Goal: Answer question/provide support: Share knowledge or assist other users

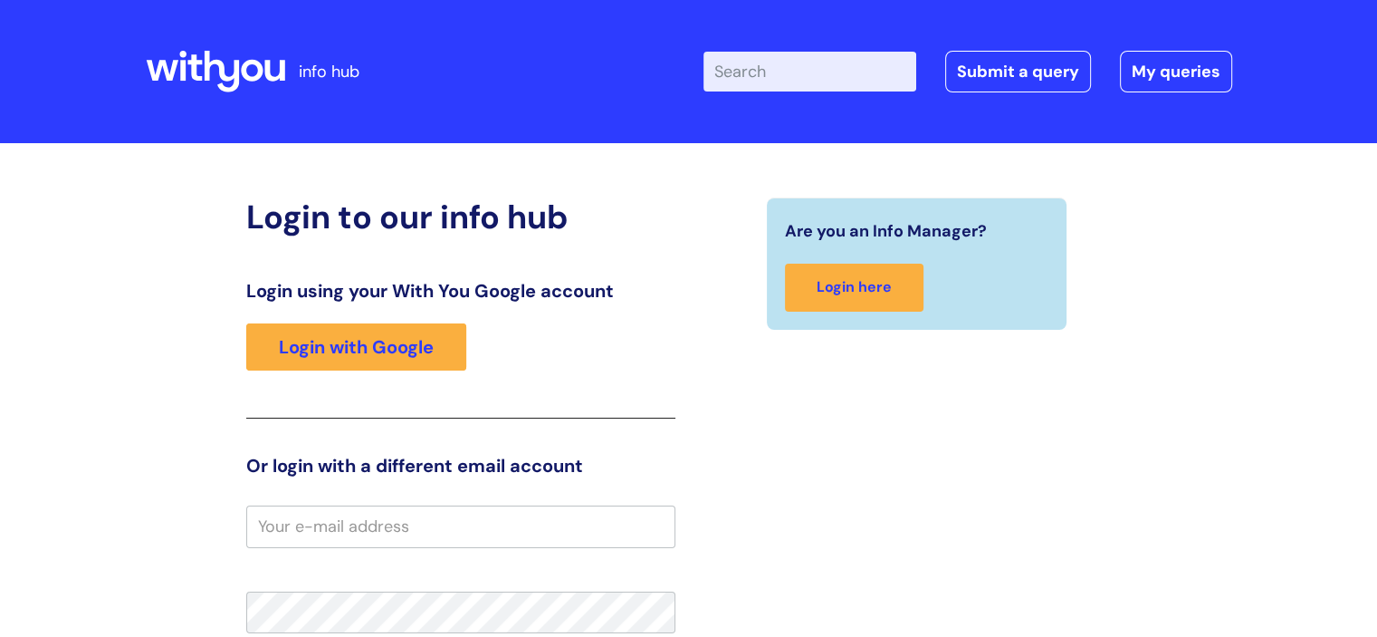
click at [397, 378] on div "Login using your With You Google account Login with Google" at bounding box center [460, 349] width 429 height 139
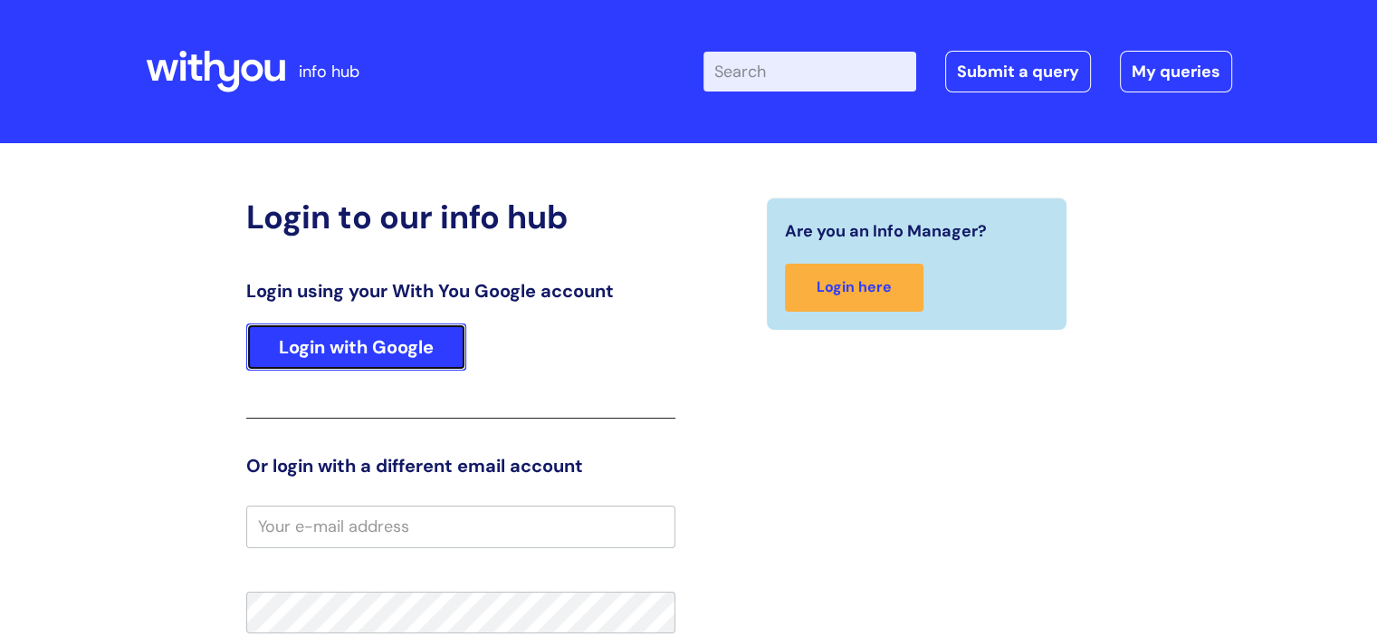
click at [398, 370] on link "Login with Google" at bounding box center [356, 346] width 220 height 47
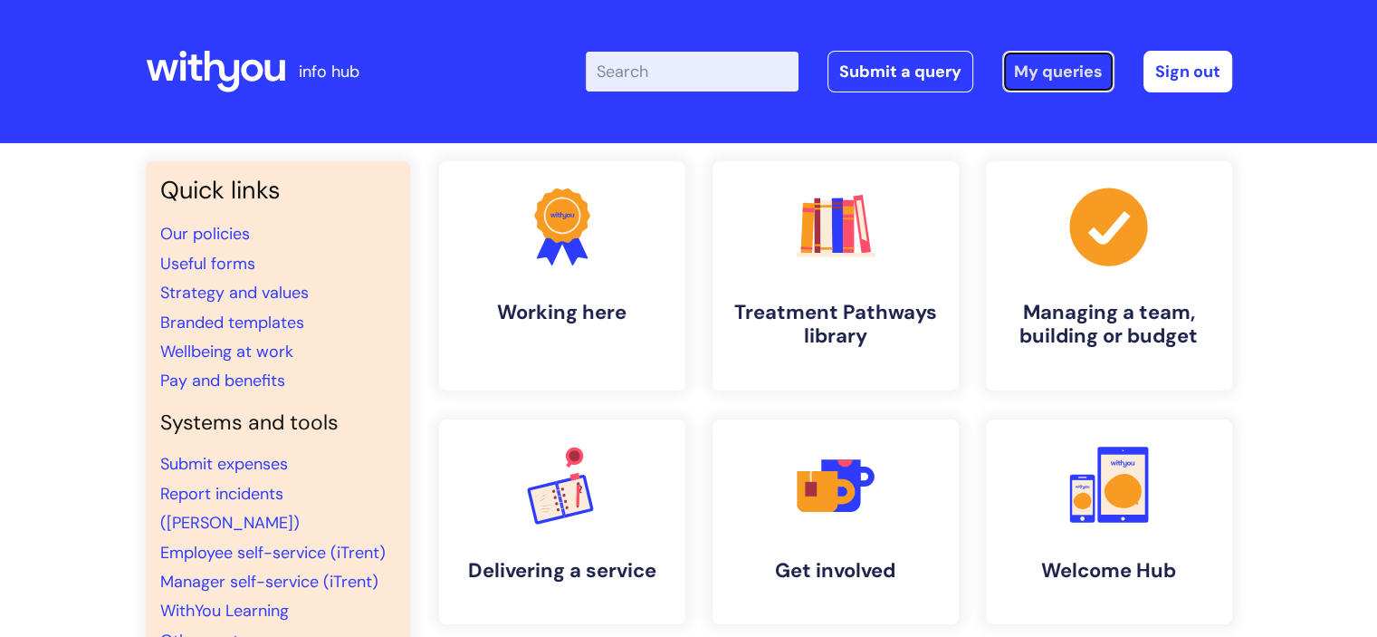
click at [1047, 67] on link "My queries" at bounding box center [1059, 72] width 112 height 42
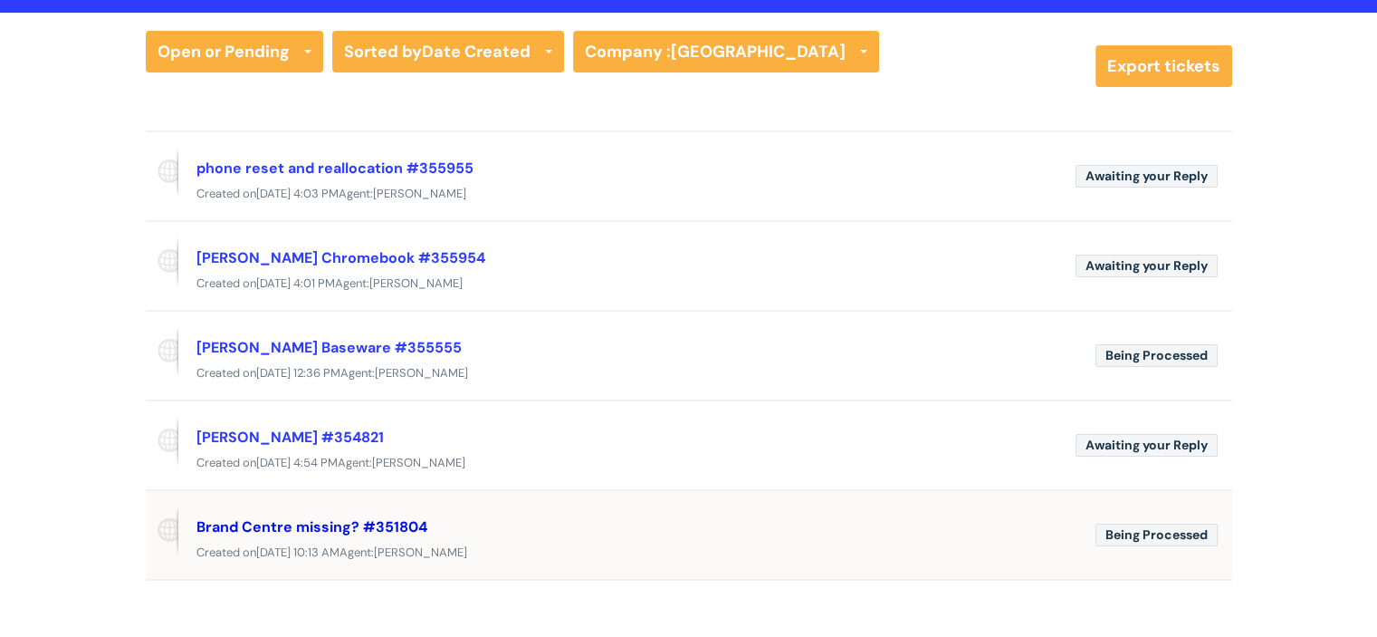
scroll to position [91, 0]
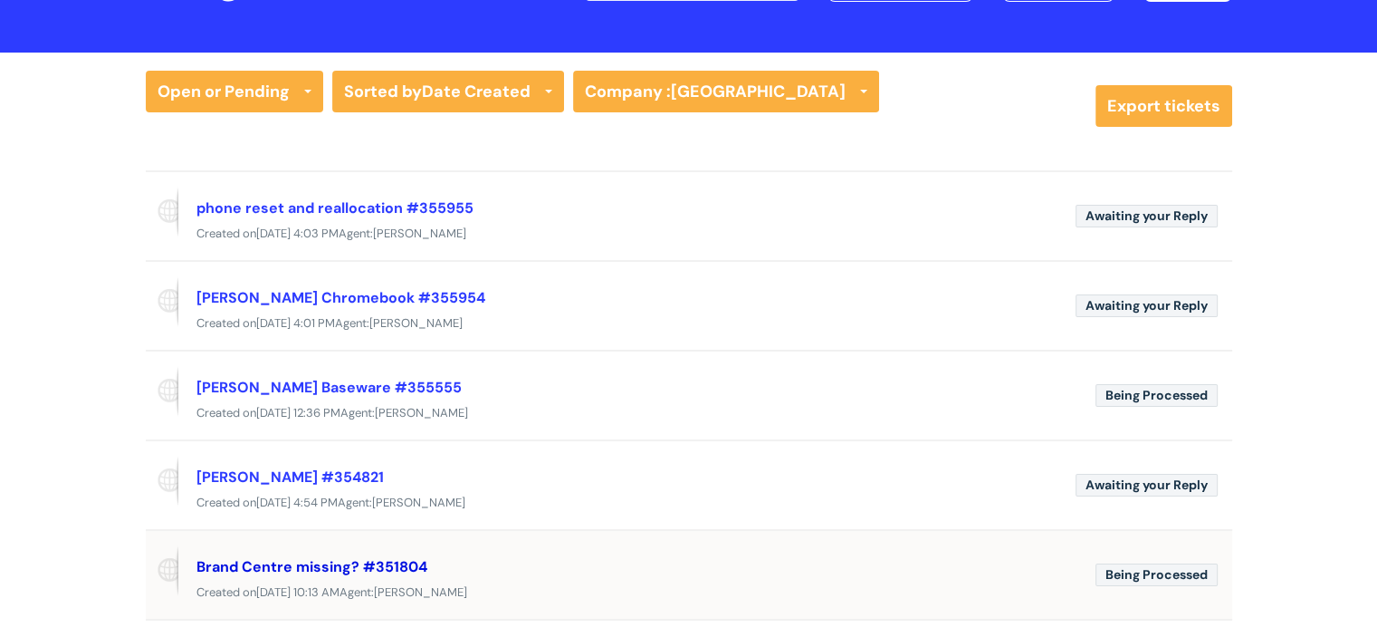
click at [260, 566] on link "Brand Centre missing? #351804" at bounding box center [312, 566] width 231 height 19
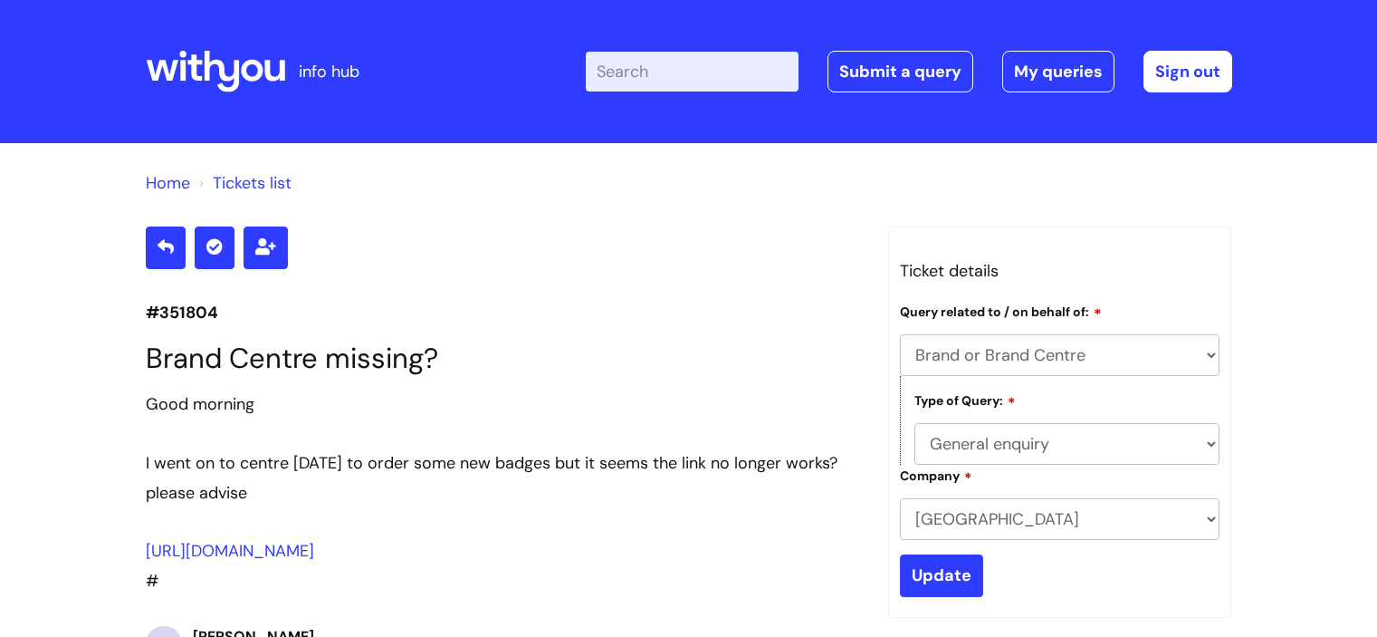
select select "Brand or Brand Centre"
select select "General enquiry"
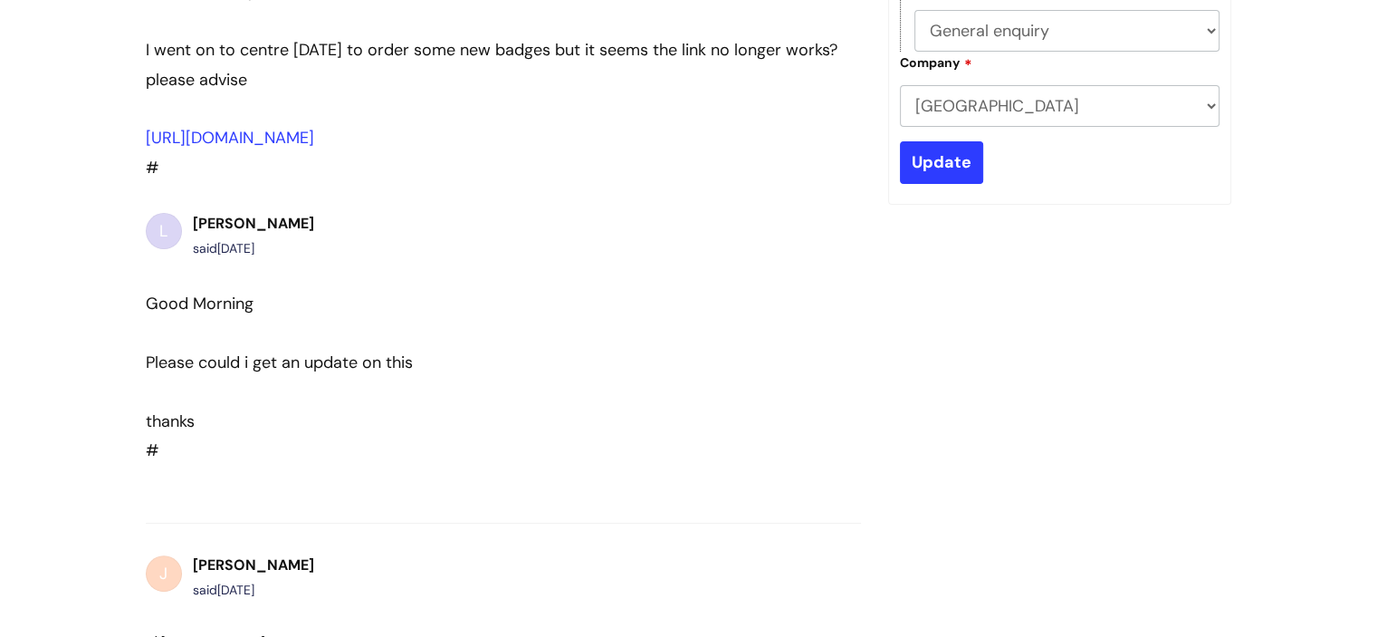
scroll to position [236, 0]
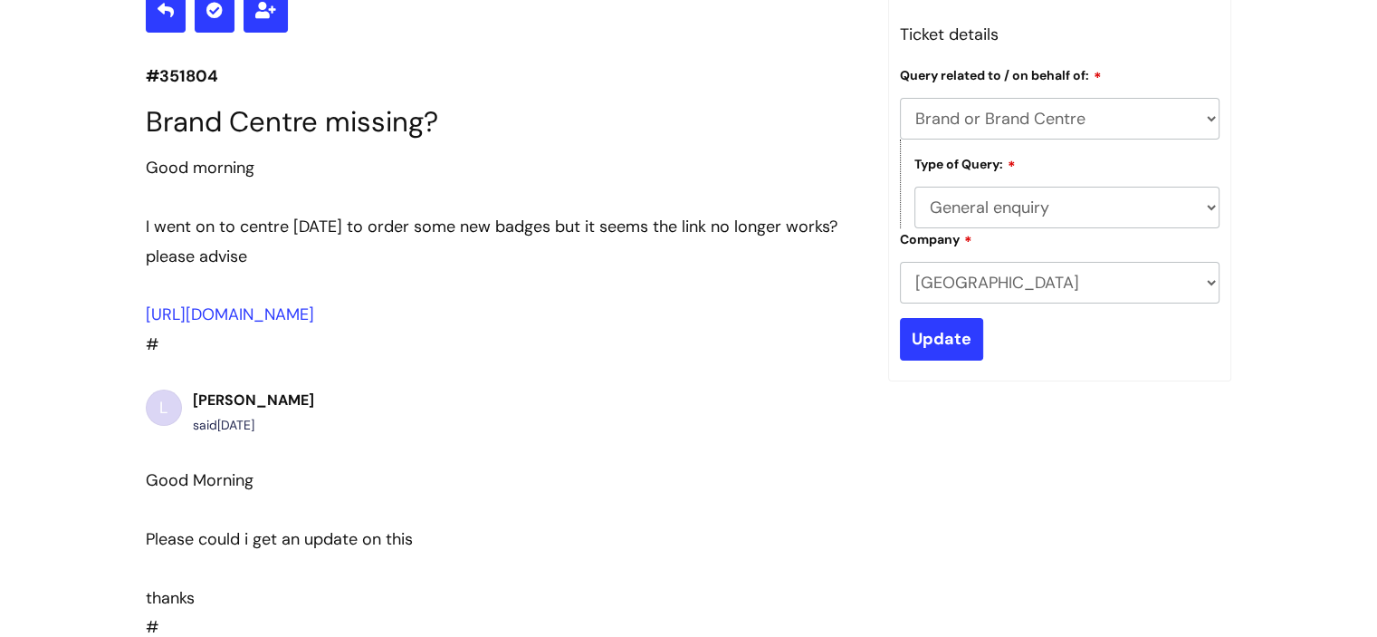
drag, startPoint x: 731, startPoint y: 379, endPoint x: 1266, endPoint y: 442, distance: 539.0
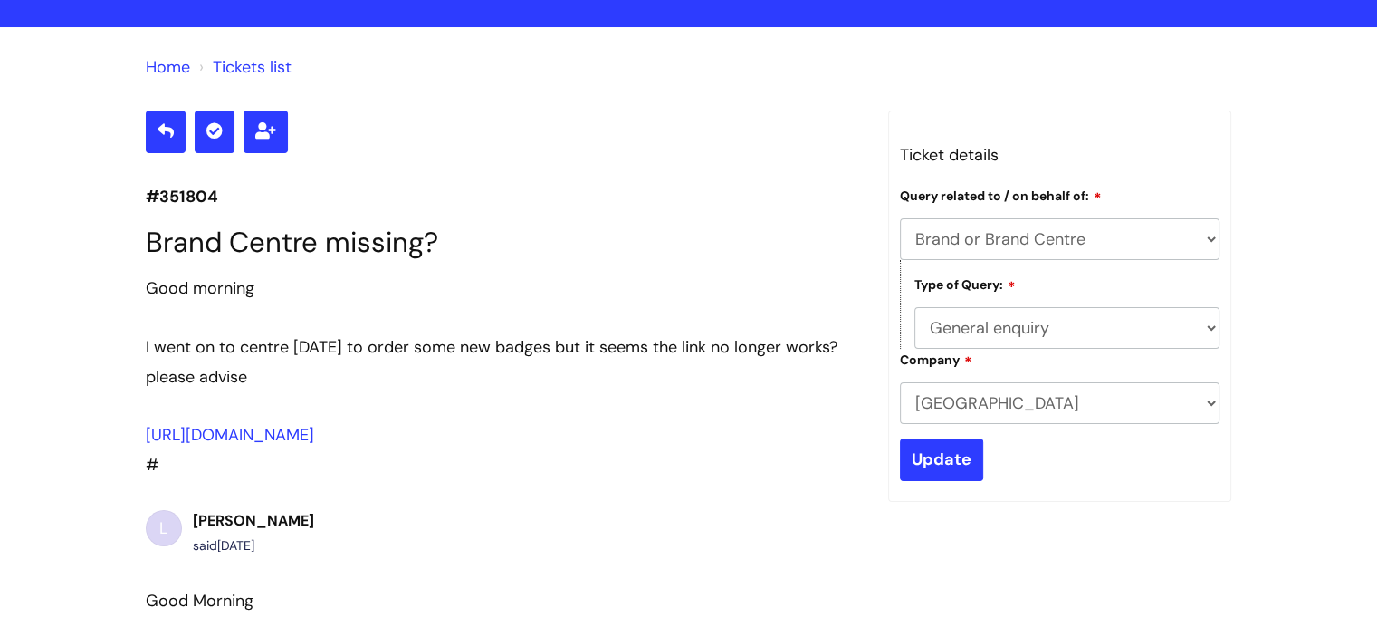
scroll to position [0, 0]
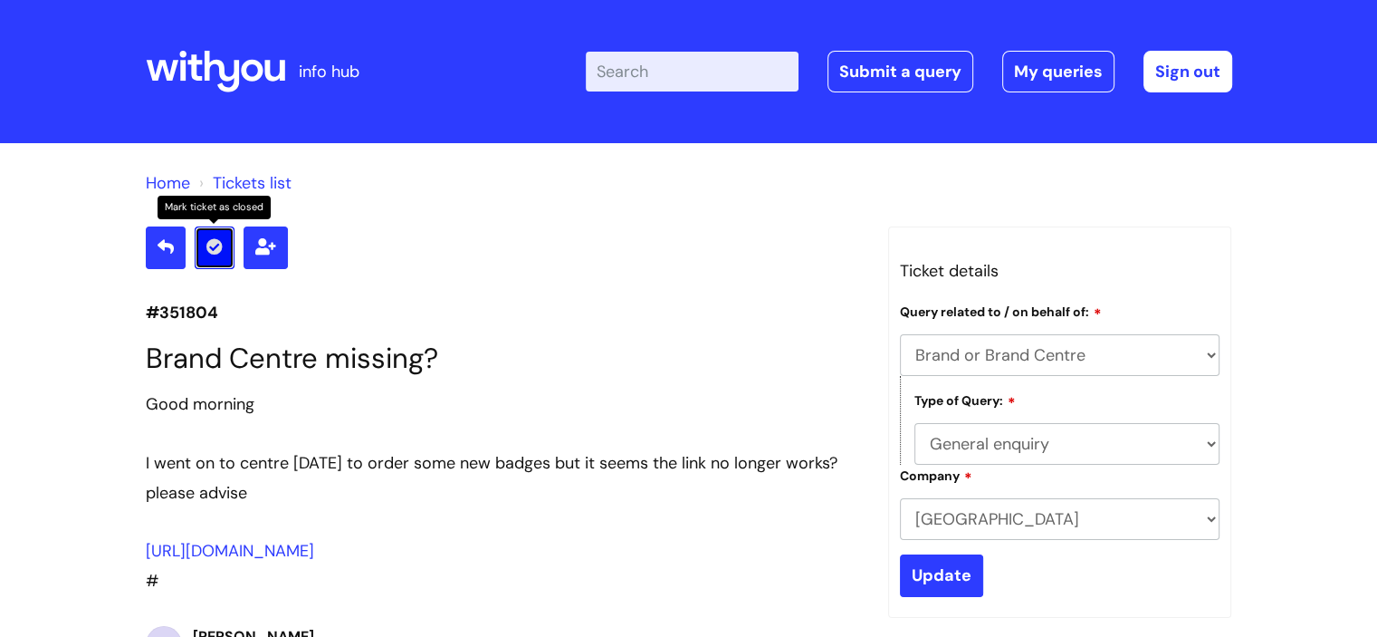
click at [220, 245] on icon at bounding box center [214, 246] width 16 height 16
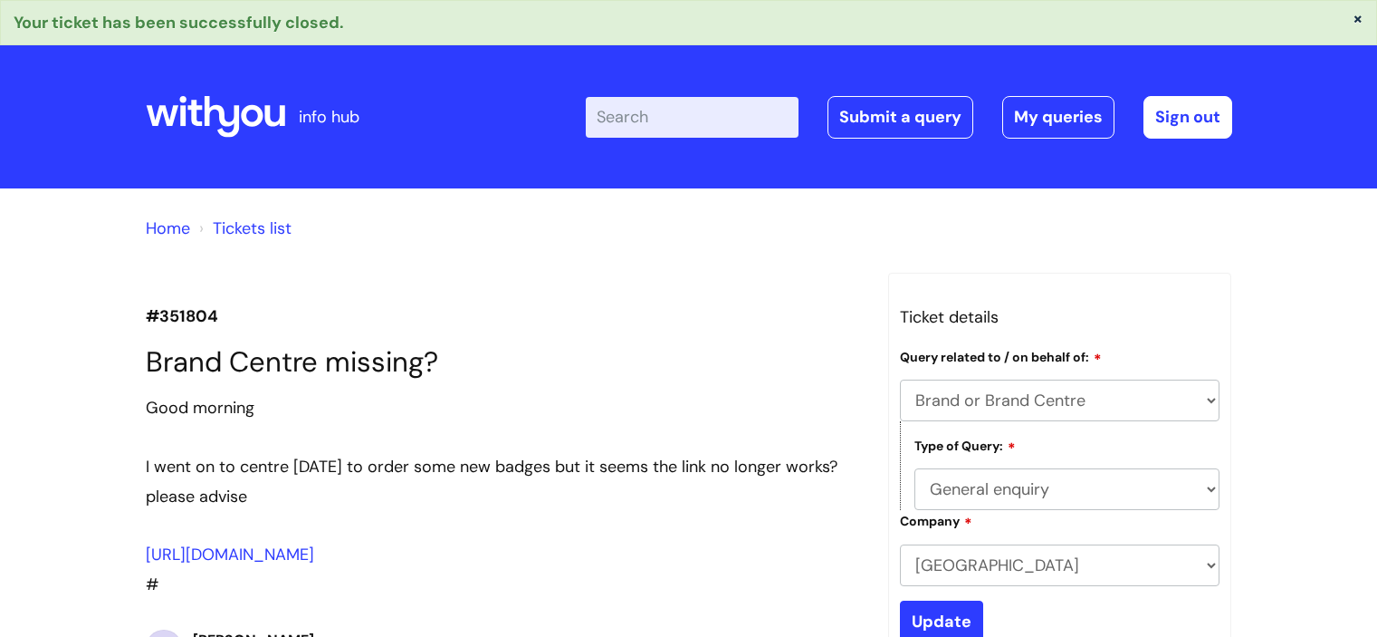
select select "Brand or Brand Centre"
select select "General enquiry"
click at [254, 228] on link "Tickets list" at bounding box center [252, 228] width 79 height 22
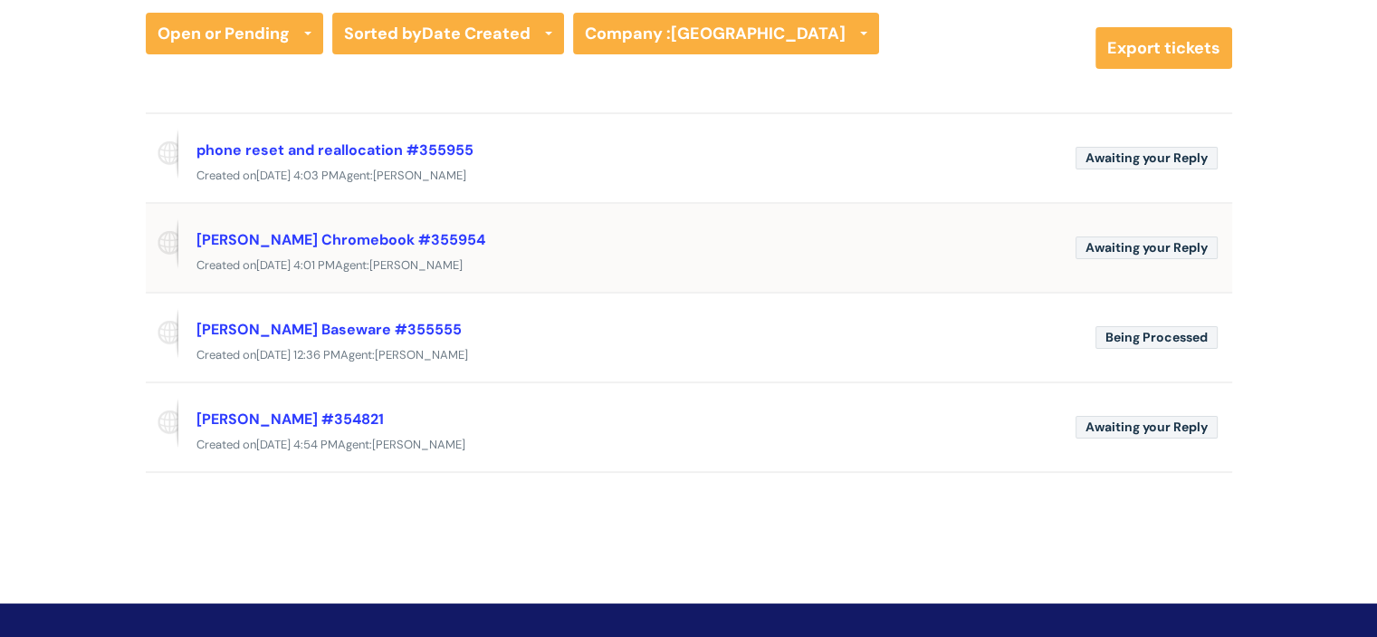
scroll to position [181, 0]
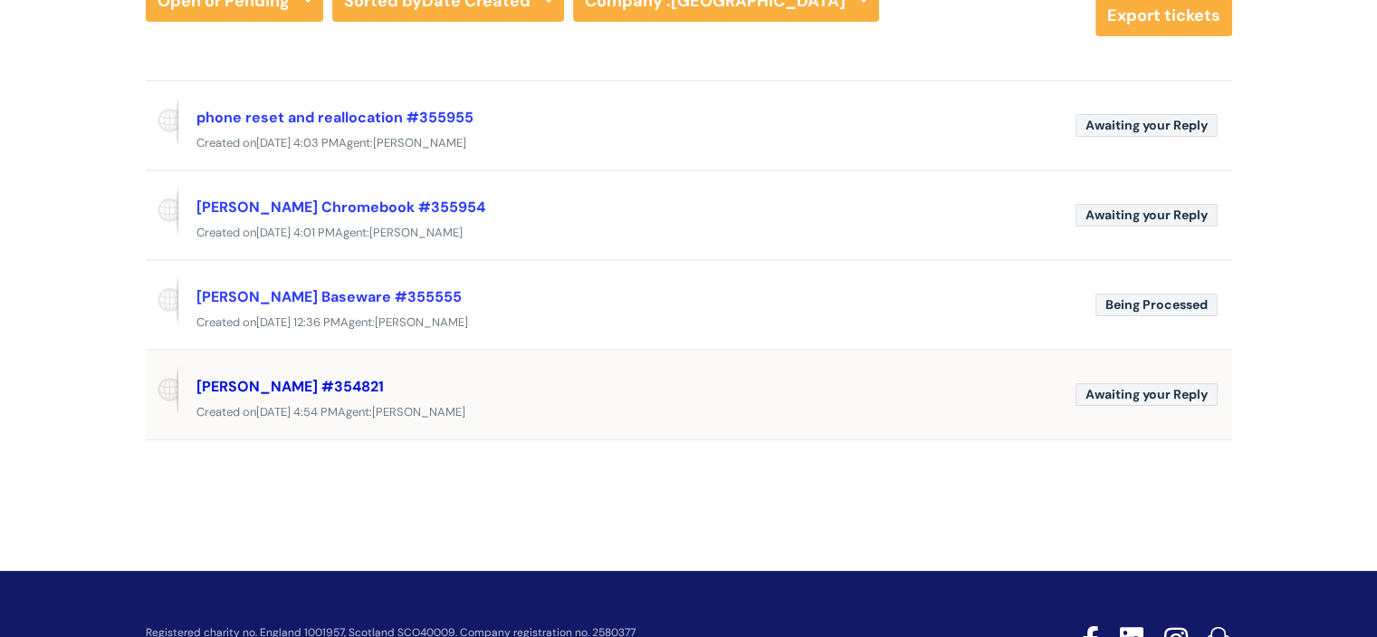
click at [322, 383] on link "daisy ashby calender #354821" at bounding box center [290, 386] width 187 height 19
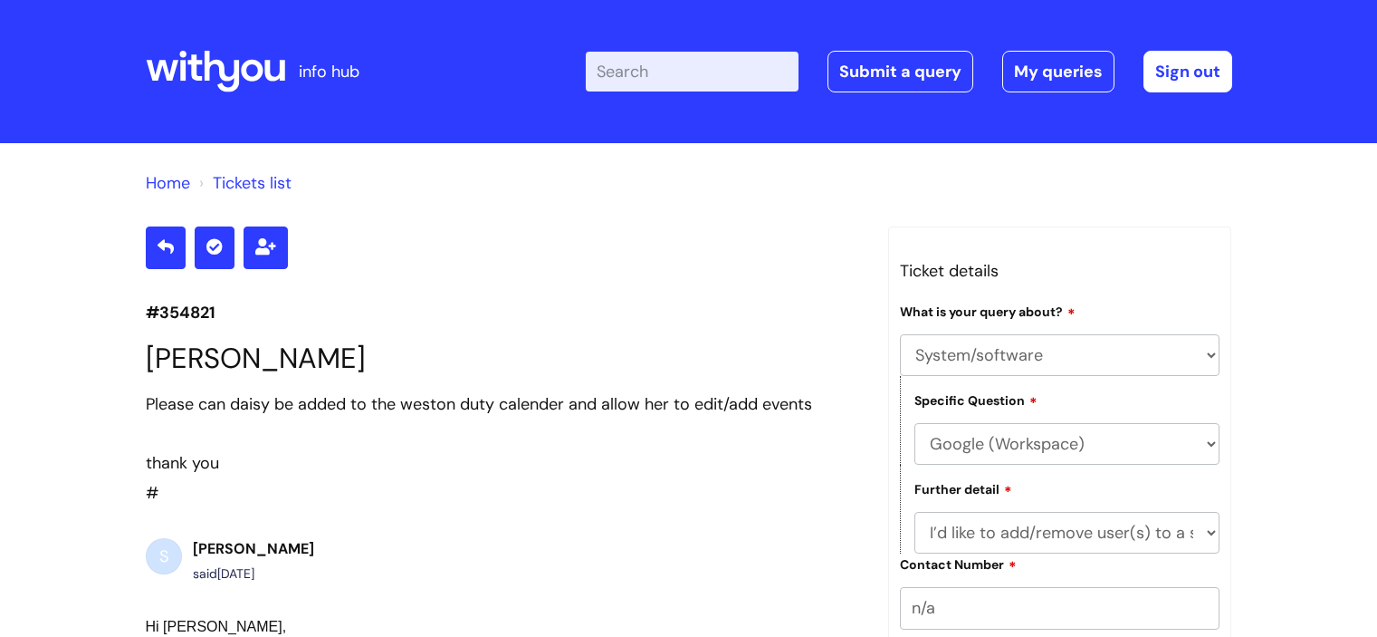
select select "System/software"
select select "Google (Workspace)"
select select "I’d like to add/remove user(s) to a shared calendar"
click at [208, 252] on icon at bounding box center [214, 246] width 16 height 16
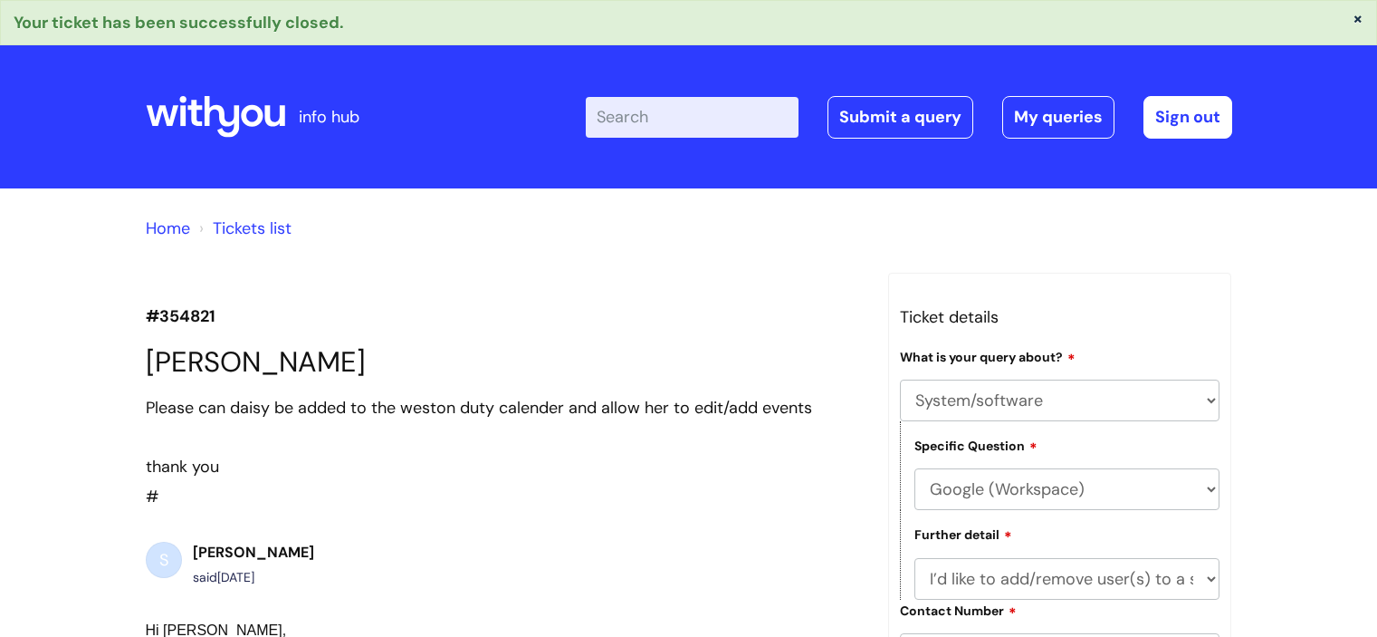
select select "System/software"
select select "Google (Workspace)"
select select "I’d like to add/remove user(s) to a shared calendar"
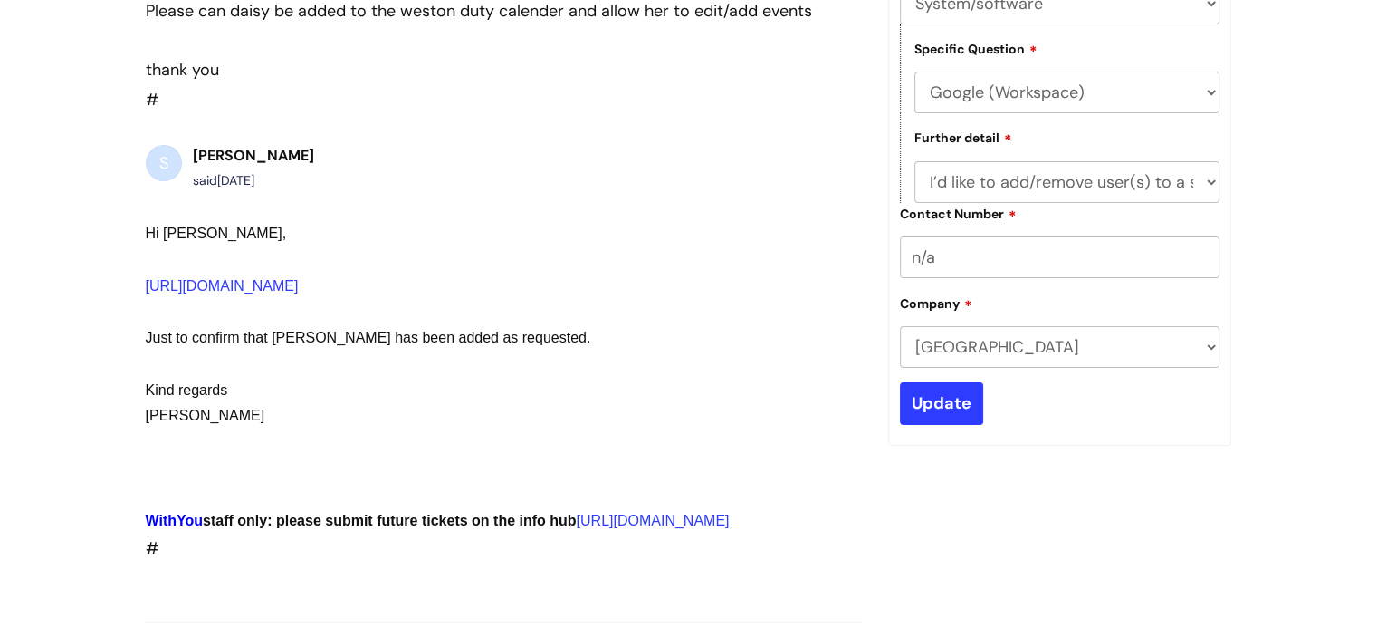
scroll to position [34, 0]
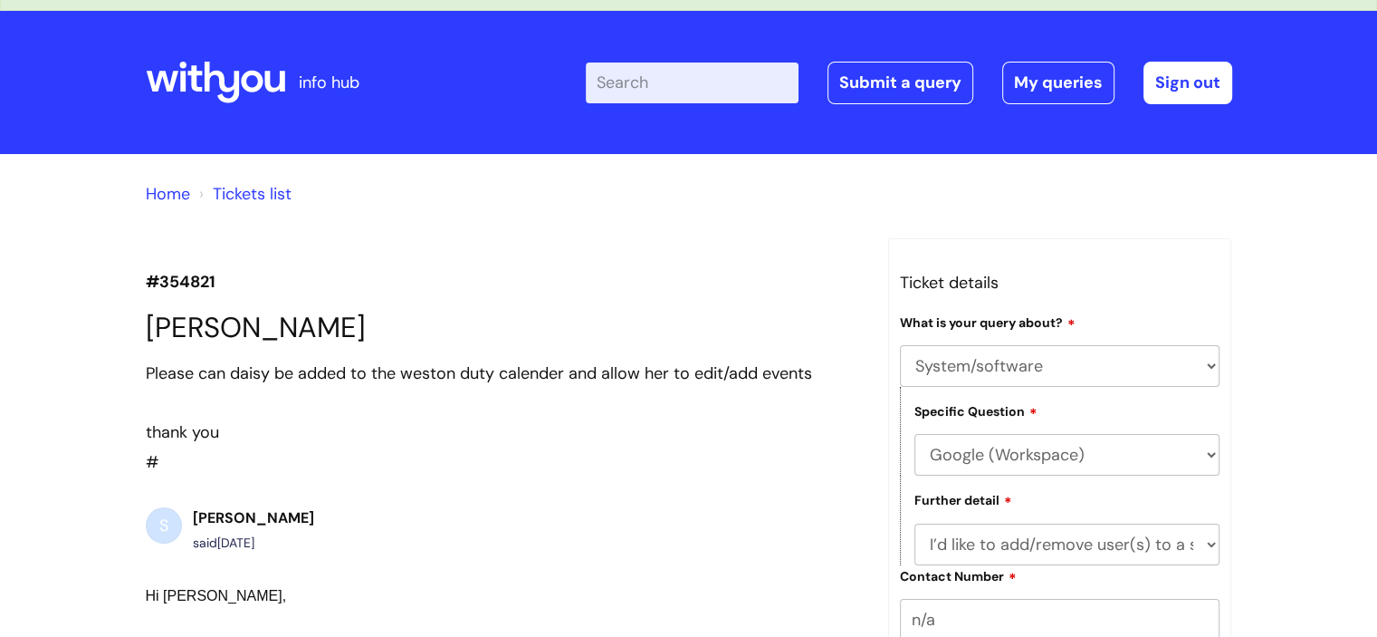
click at [257, 195] on link "Tickets list" at bounding box center [252, 194] width 79 height 22
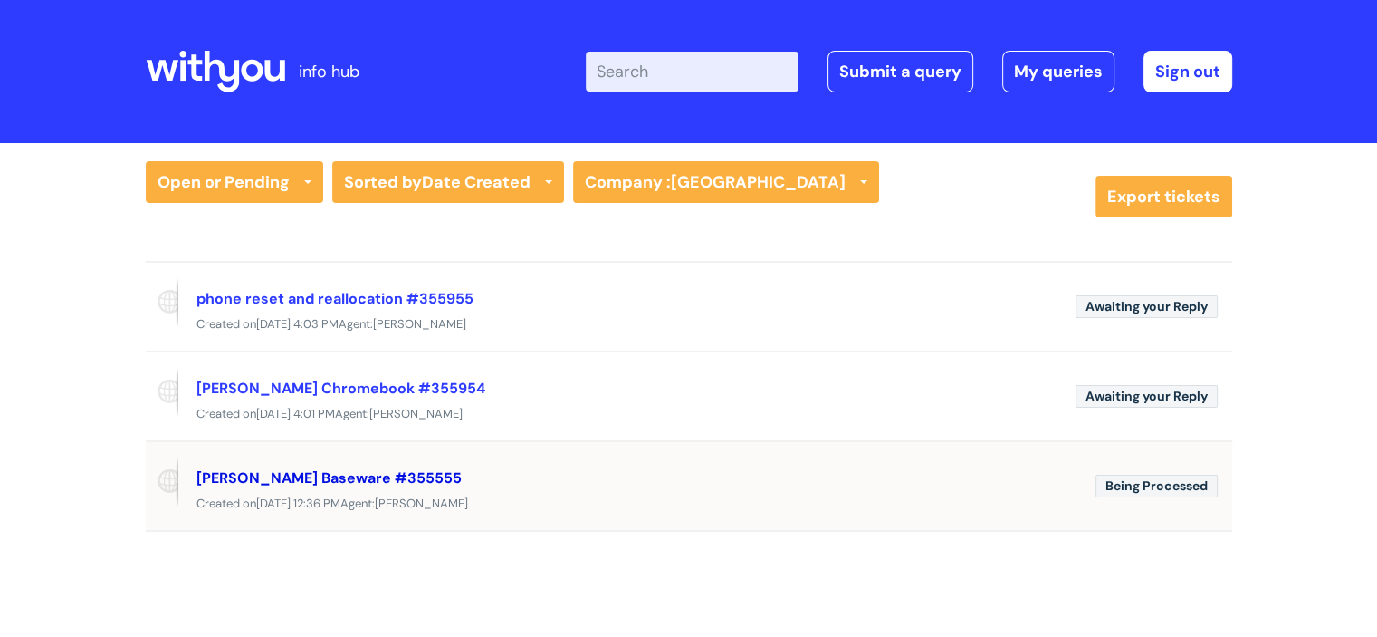
click at [264, 476] on link "Daisy Ashby Baseware #355555" at bounding box center [329, 477] width 265 height 19
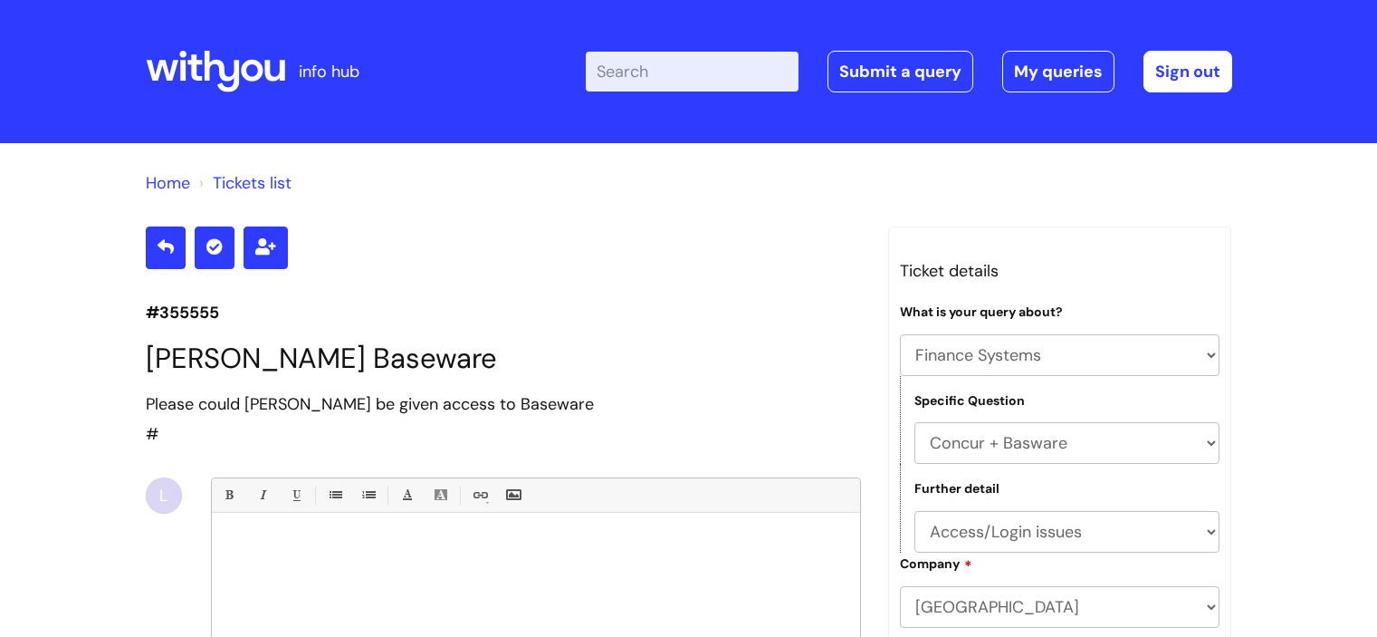
select select "Finance Systems"
select select "Concur + Basware"
select select "Access/Login issues"
click at [264, 177] on link "Tickets list" at bounding box center [252, 183] width 79 height 22
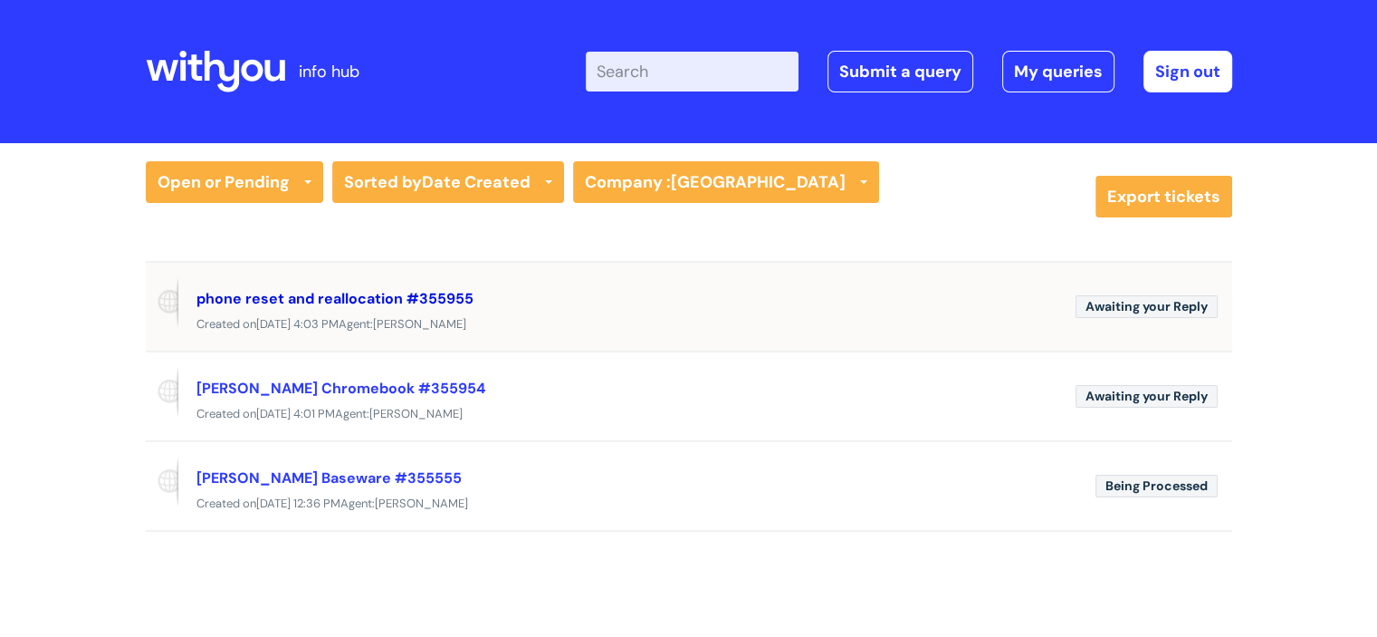
click at [363, 294] on link "phone reset and reallocation #355955" at bounding box center [335, 298] width 277 height 19
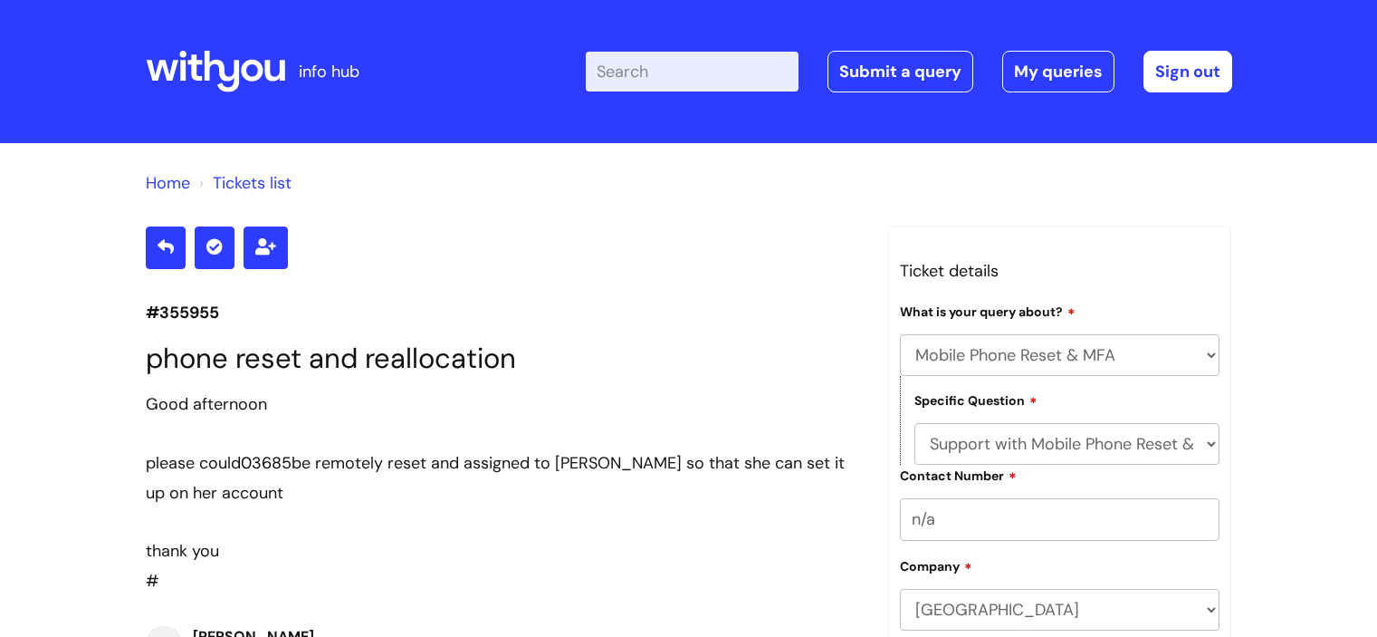
select select "Mobile Phone Reset & MFA"
select select "Support with Mobile Phone Reset & MFA"
click at [264, 180] on link "Tickets list" at bounding box center [252, 183] width 79 height 22
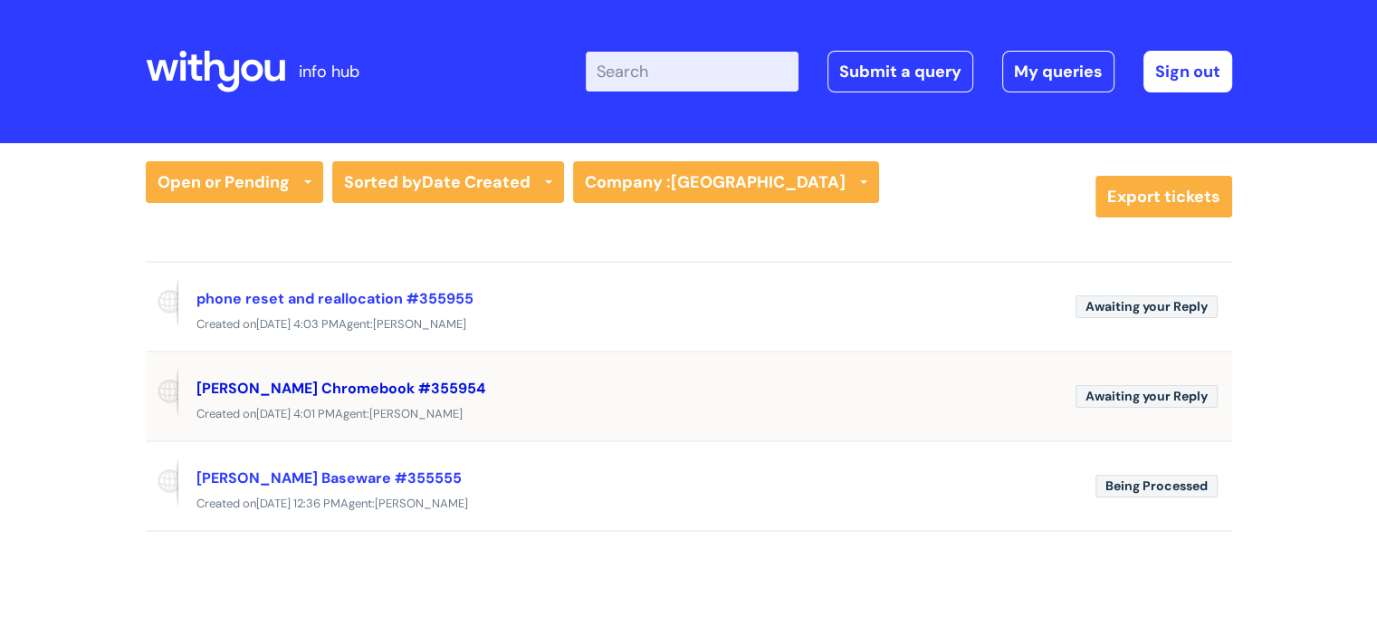
click at [337, 386] on link "[PERSON_NAME] Chromebook #355954" at bounding box center [341, 388] width 289 height 19
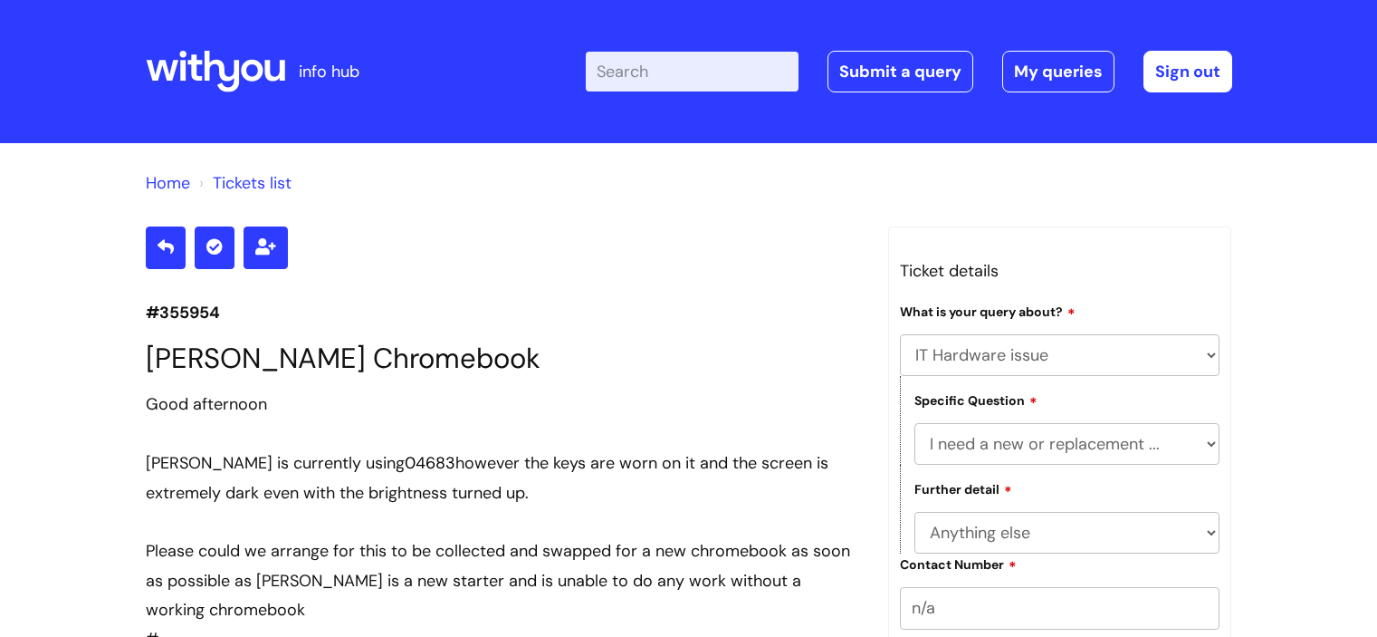
select select "IT Hardware issue"
select select "I need a new or replacement ..."
select select "Anything else"
click at [231, 187] on link "Tickets list" at bounding box center [252, 183] width 79 height 22
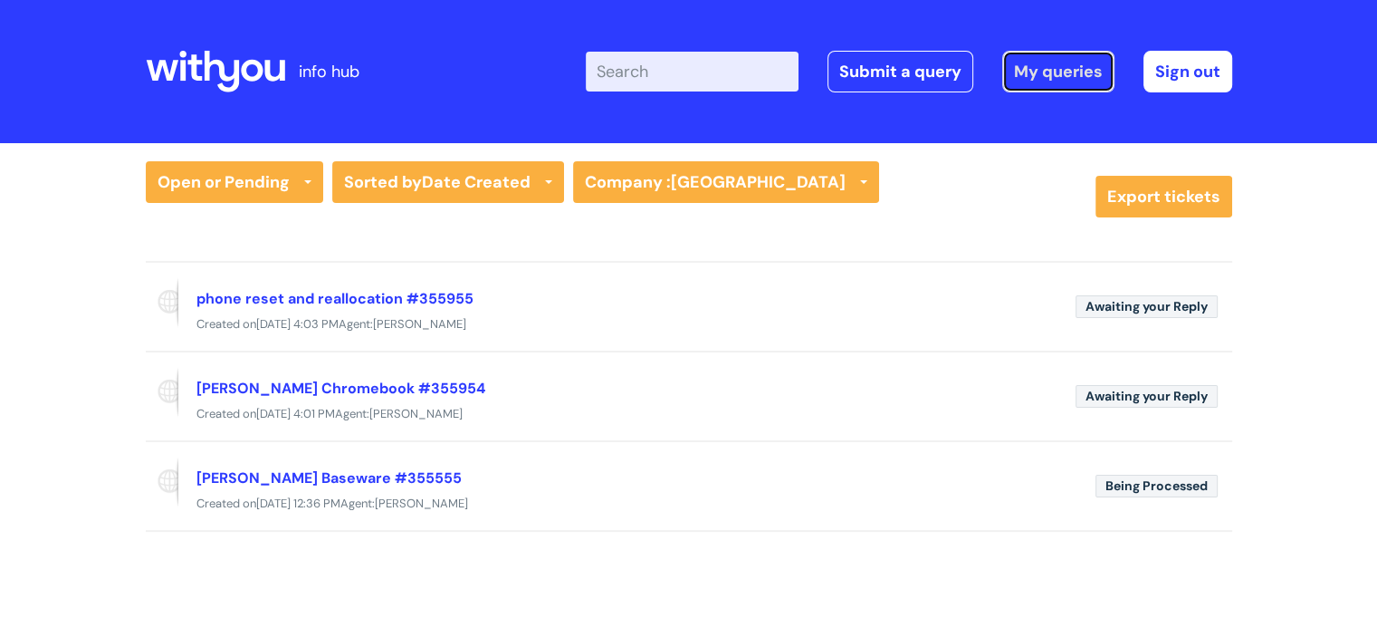
click at [1059, 72] on link "My queries" at bounding box center [1059, 72] width 112 height 42
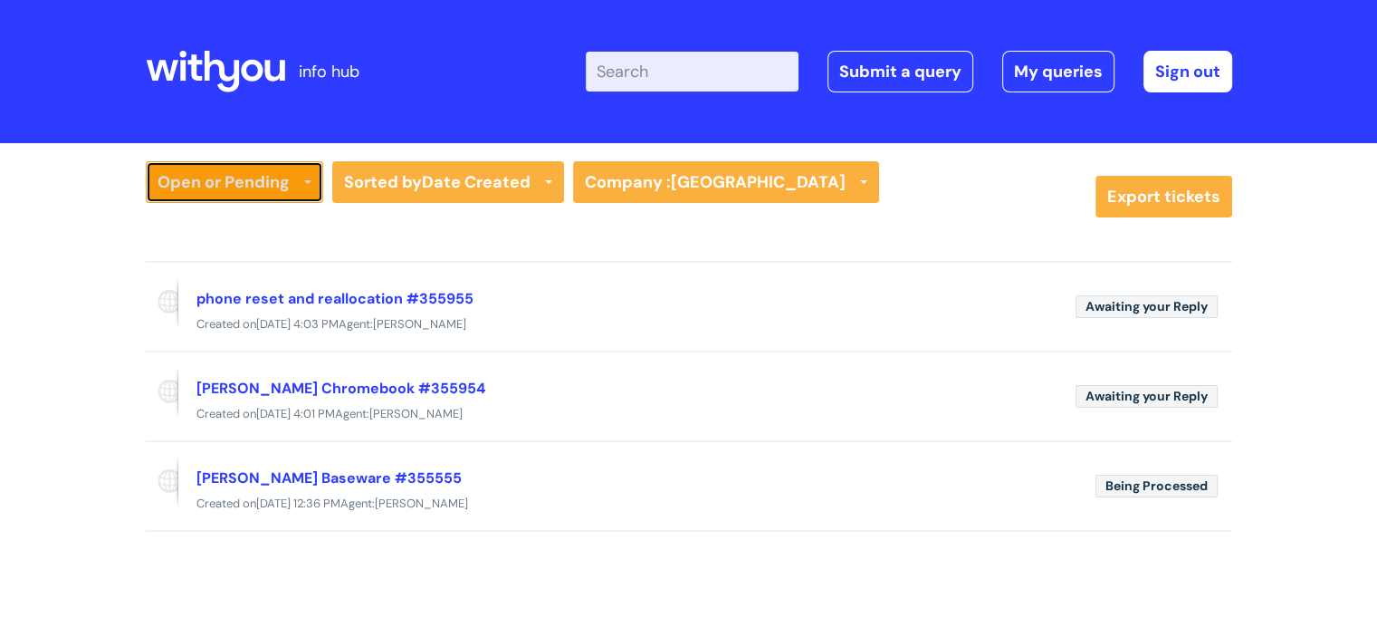
click at [255, 187] on link "Open or Pending" at bounding box center [235, 182] width 178 height 42
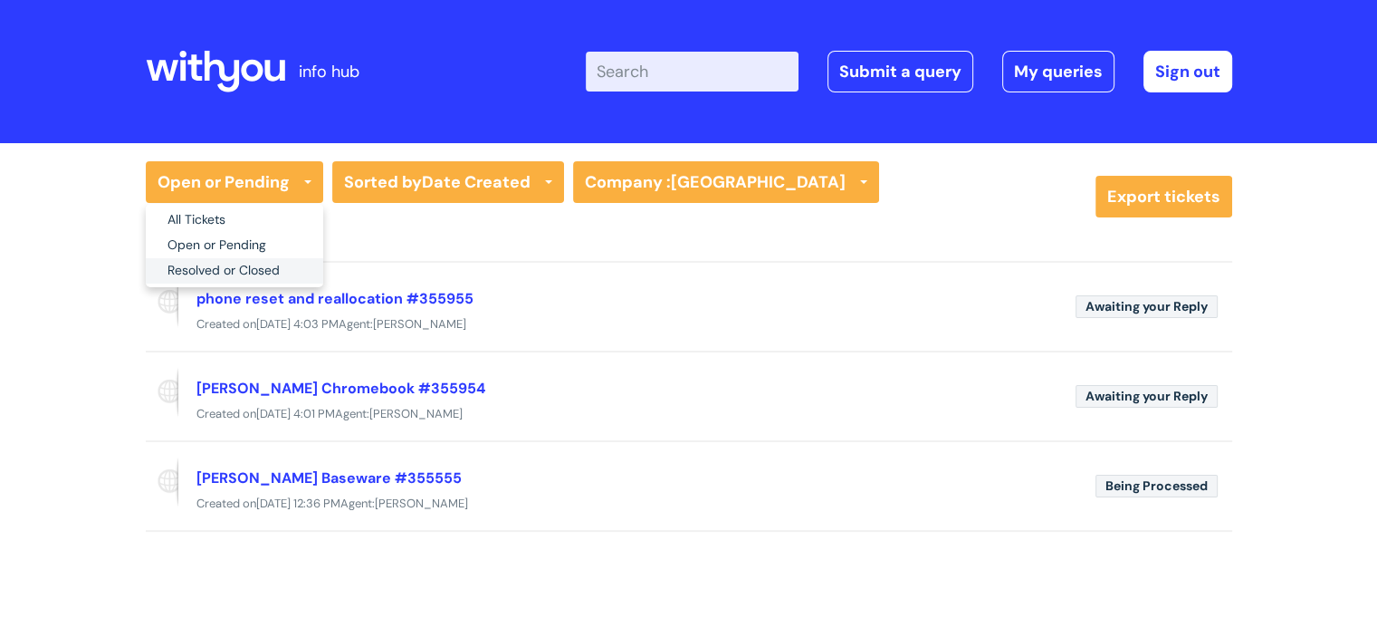
click at [224, 260] on link "Resolved or Closed" at bounding box center [235, 270] width 178 height 25
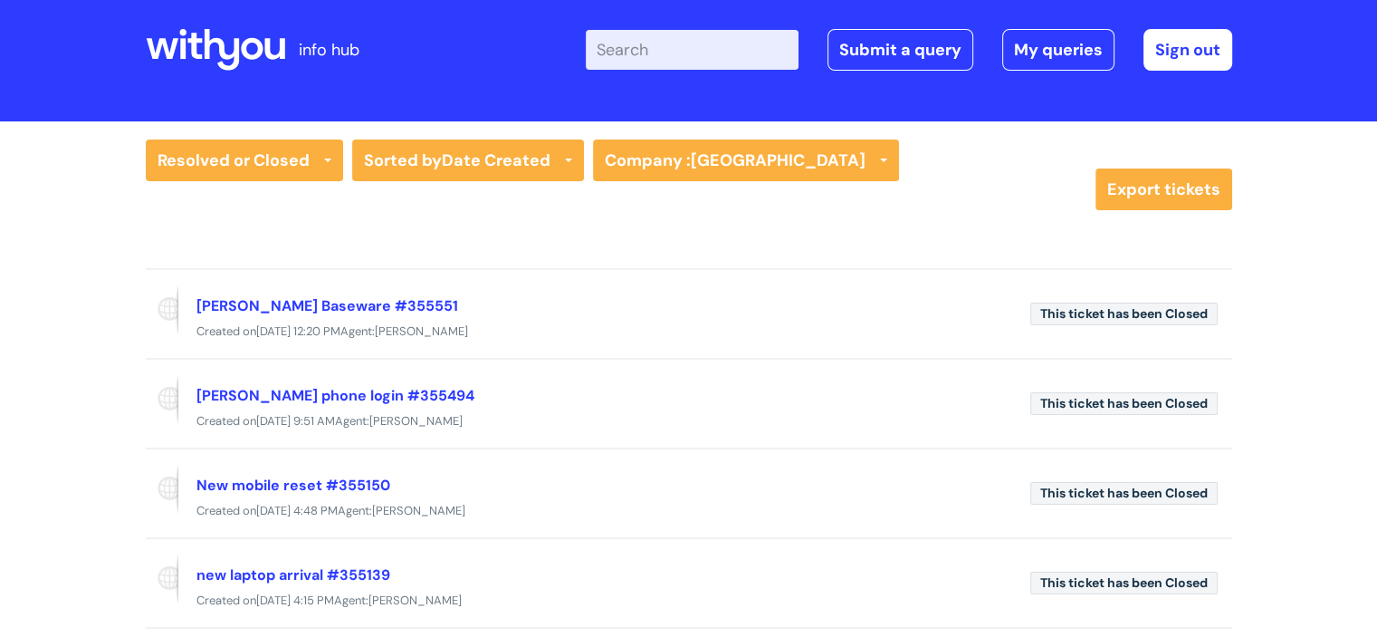
scroll to position [91, 0]
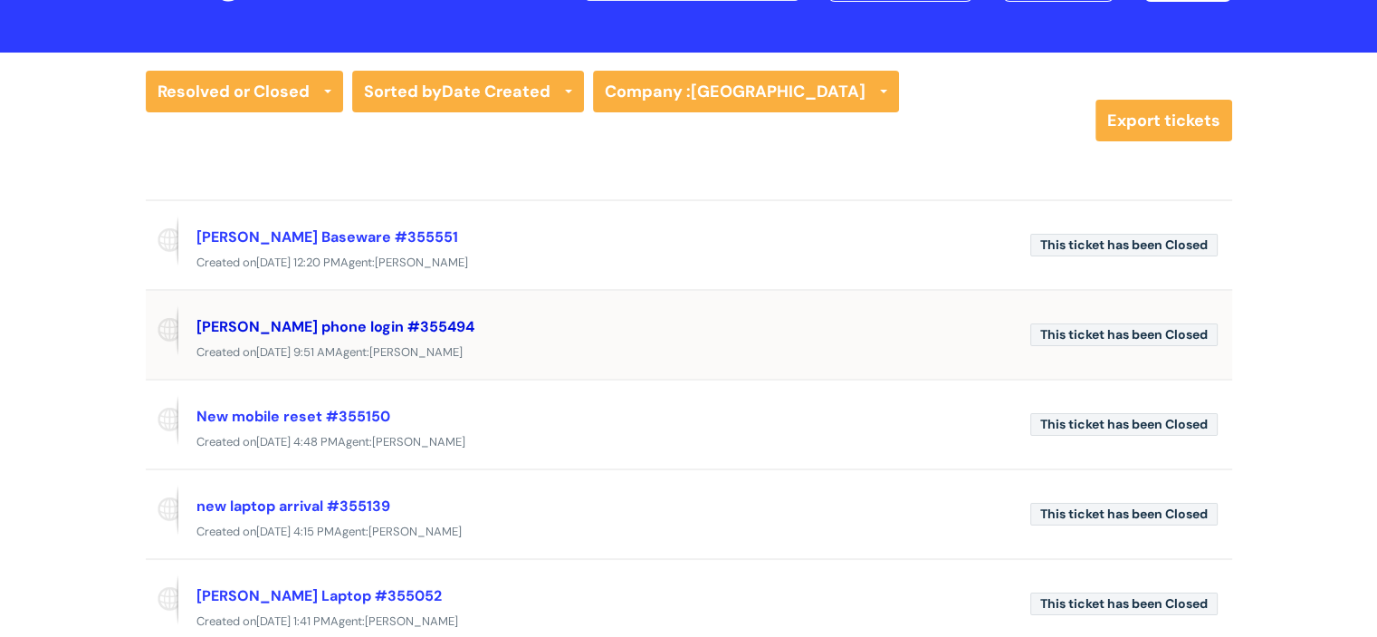
click at [304, 324] on link "[PERSON_NAME] phone login #355494" at bounding box center [336, 326] width 278 height 19
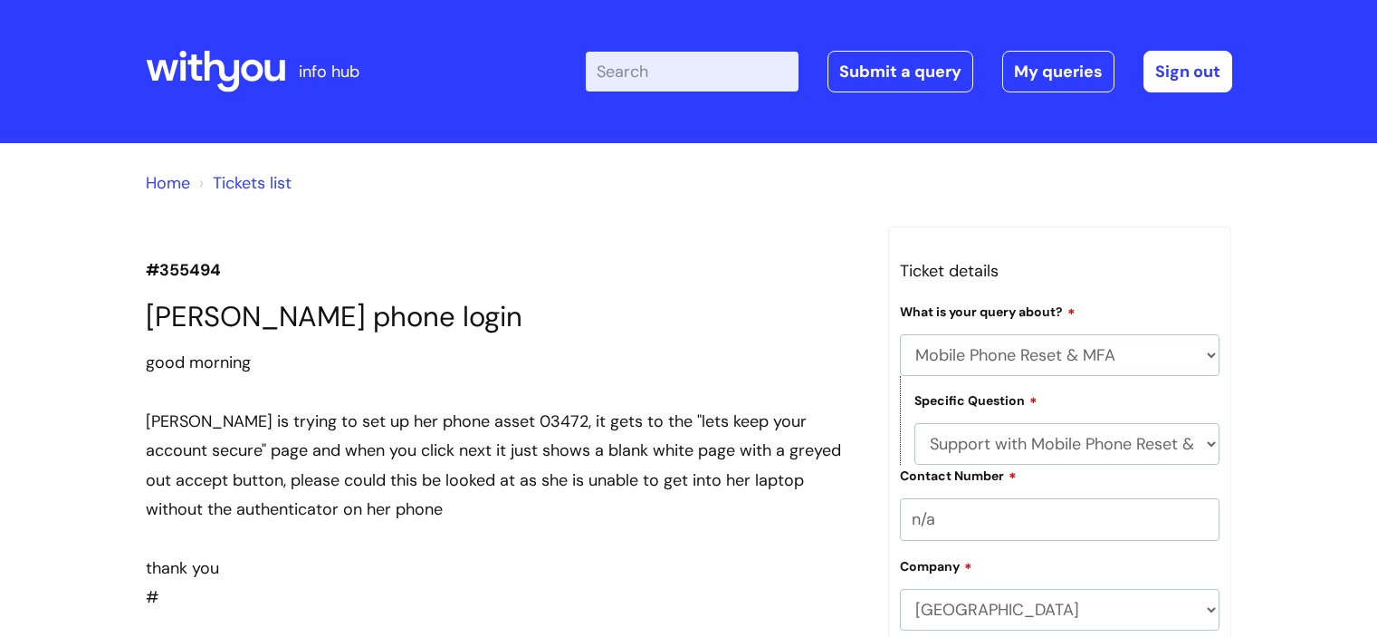
select select "Mobile Phone Reset & MFA"
select select "Support with Mobile Phone Reset & MFA"
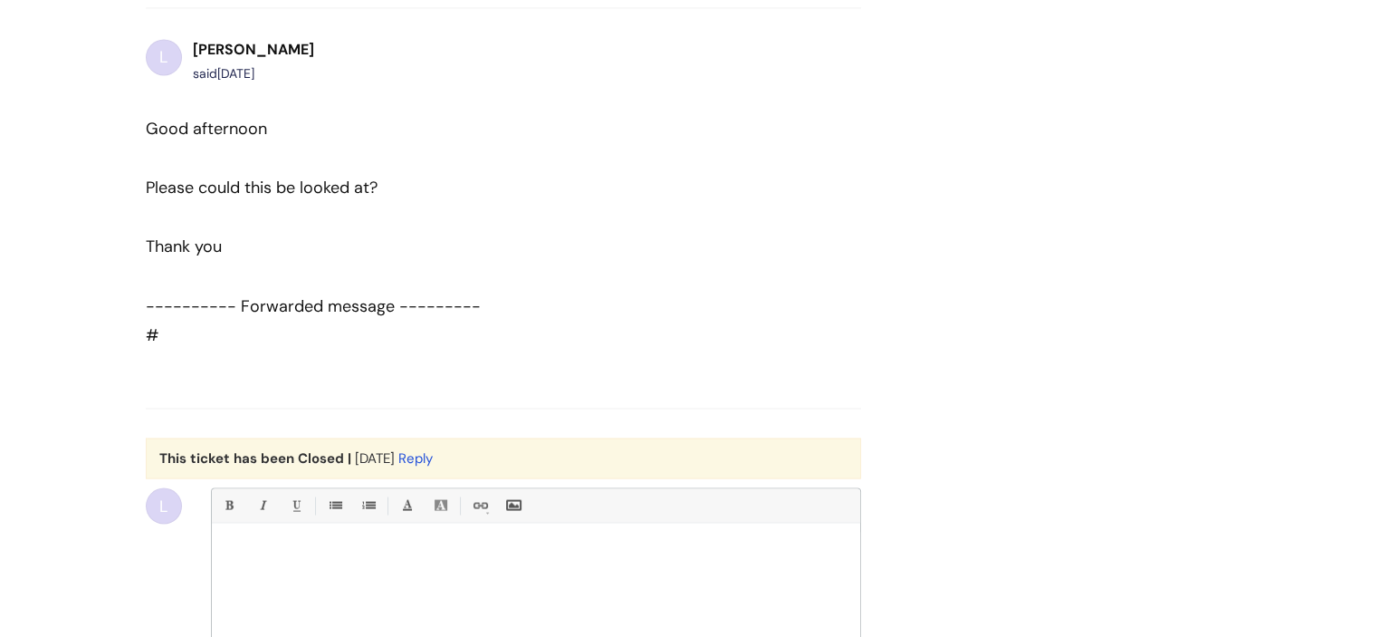
scroll to position [3197, 0]
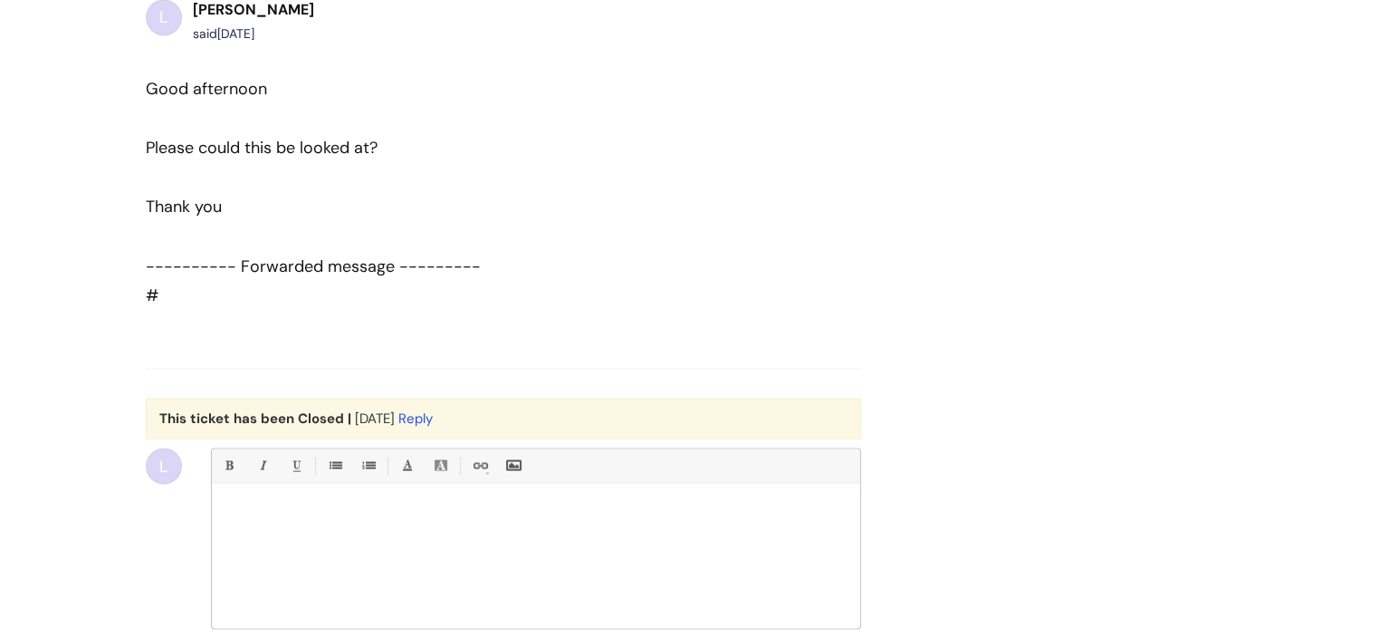
click at [318, 580] on div at bounding box center [536, 560] width 648 height 136
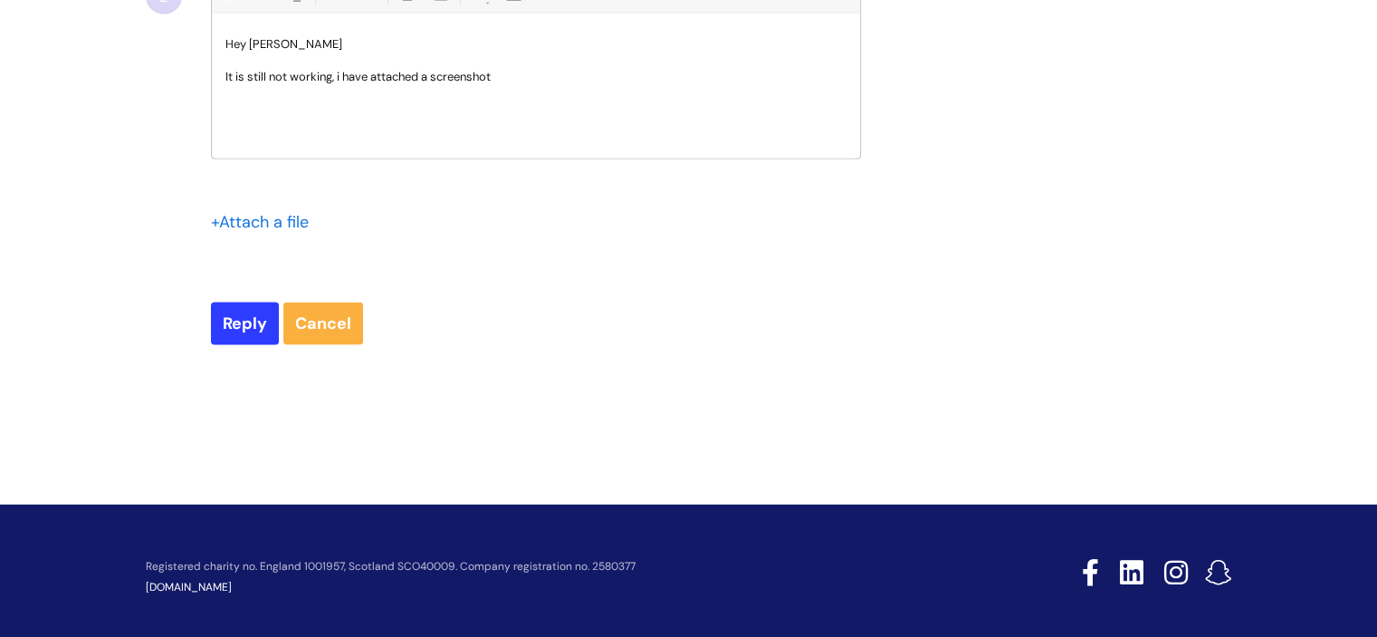
scroll to position [3665, 0]
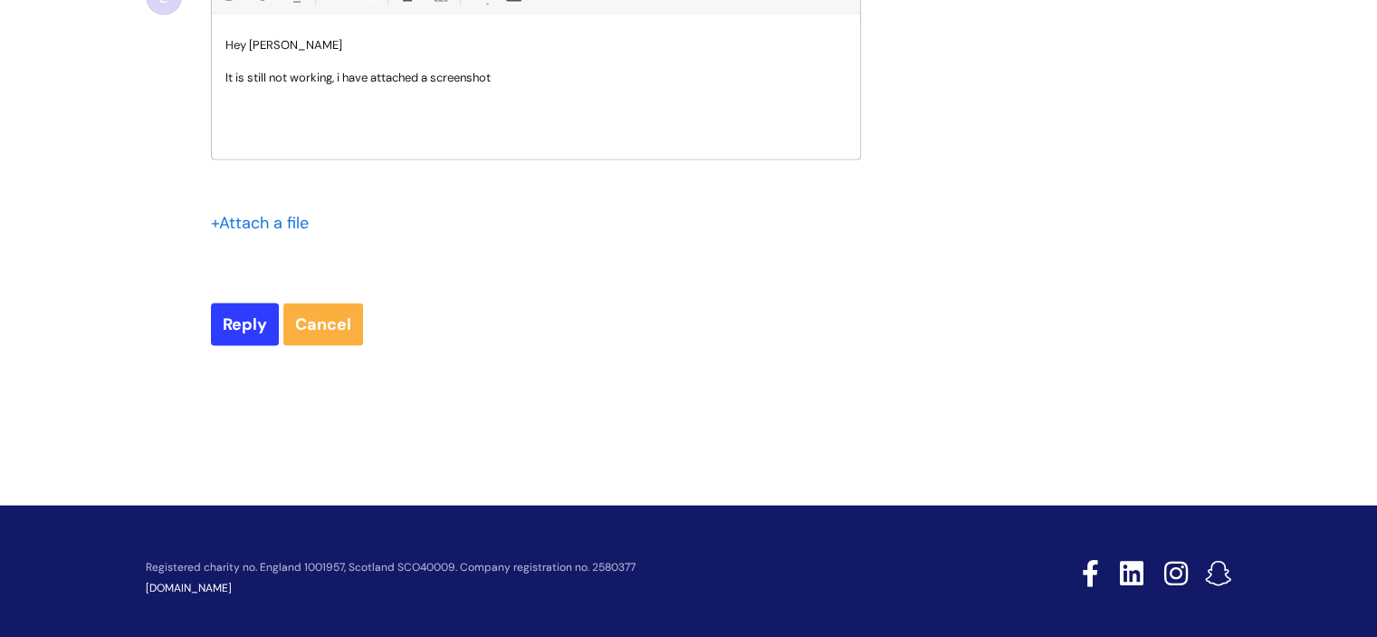
click at [504, 86] on p "It is still not working, i have attached a screenshot" at bounding box center [535, 78] width 621 height 16
click at [293, 233] on input "file" at bounding box center [256, 221] width 91 height 23
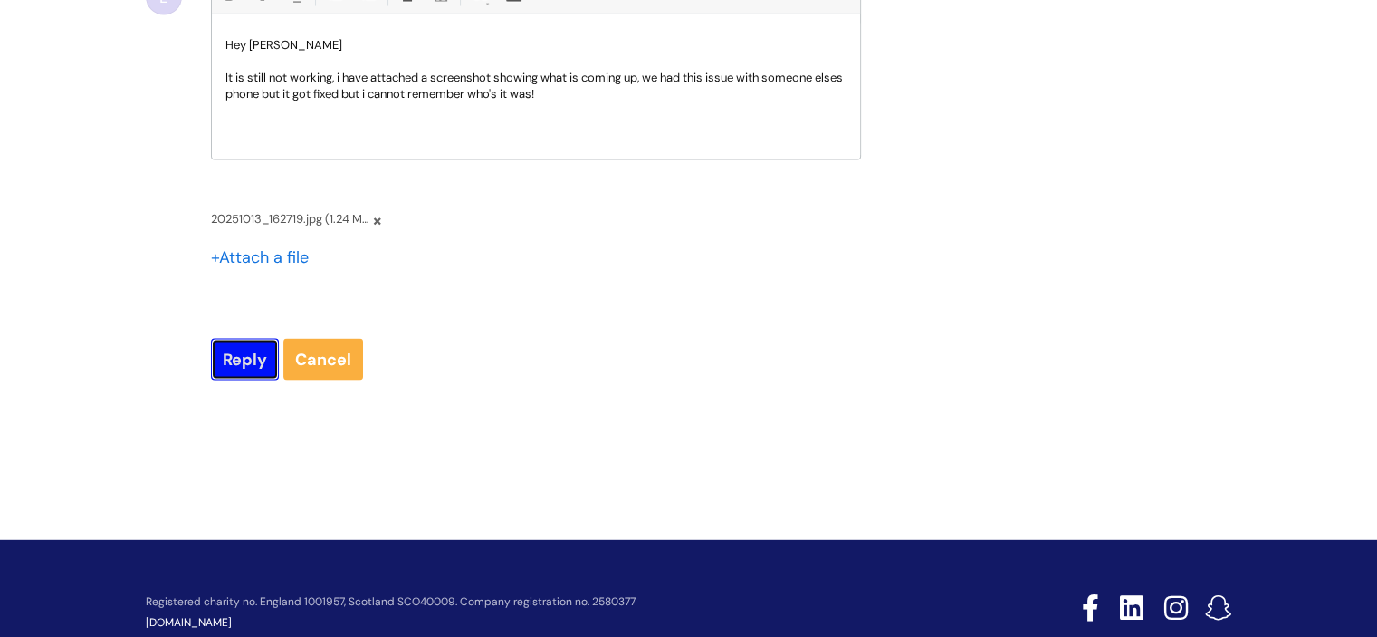
click at [244, 380] on input "Reply" at bounding box center [245, 360] width 68 height 42
type input "Please Wait..."
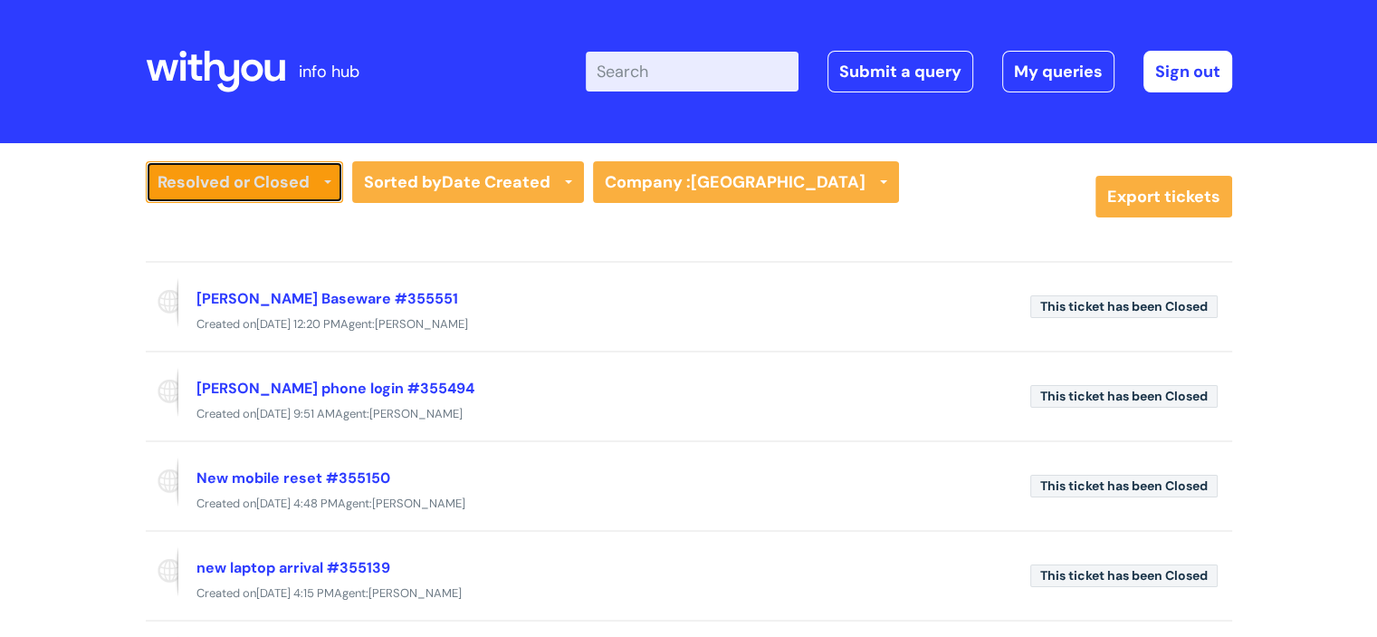
click at [285, 173] on link "Resolved or Closed" at bounding box center [244, 182] width 197 height 42
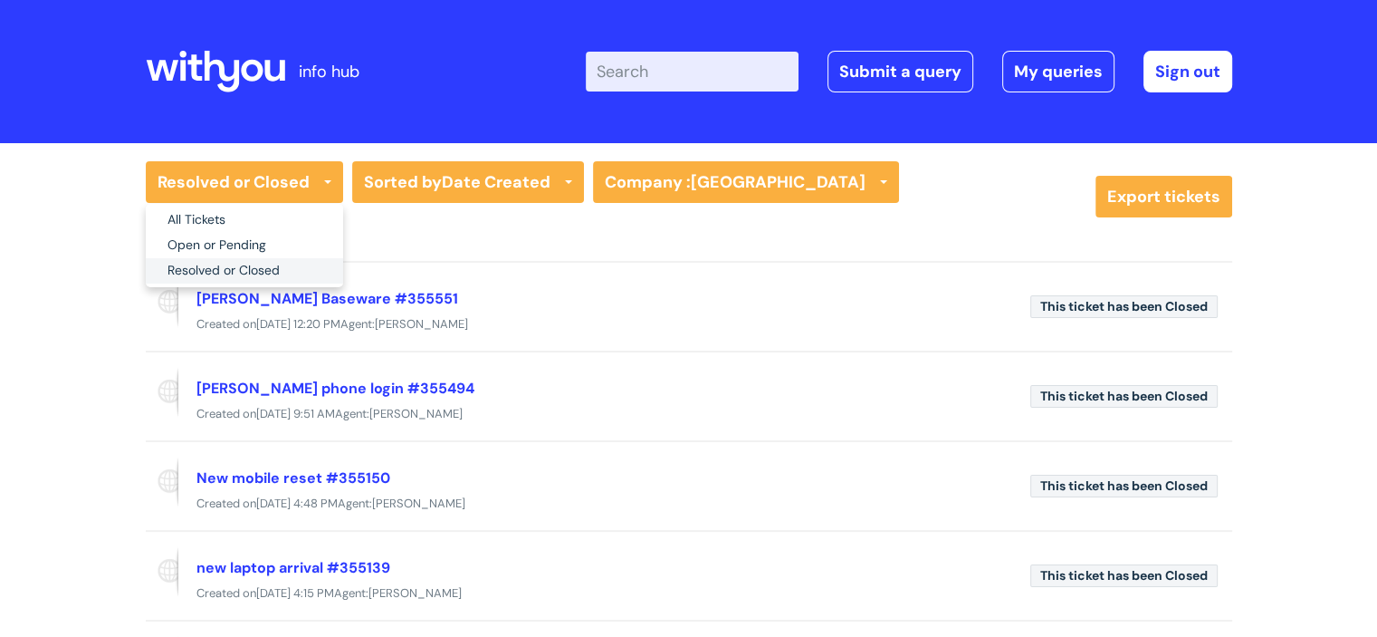
click at [239, 264] on link "Resolved or Closed" at bounding box center [244, 270] width 197 height 25
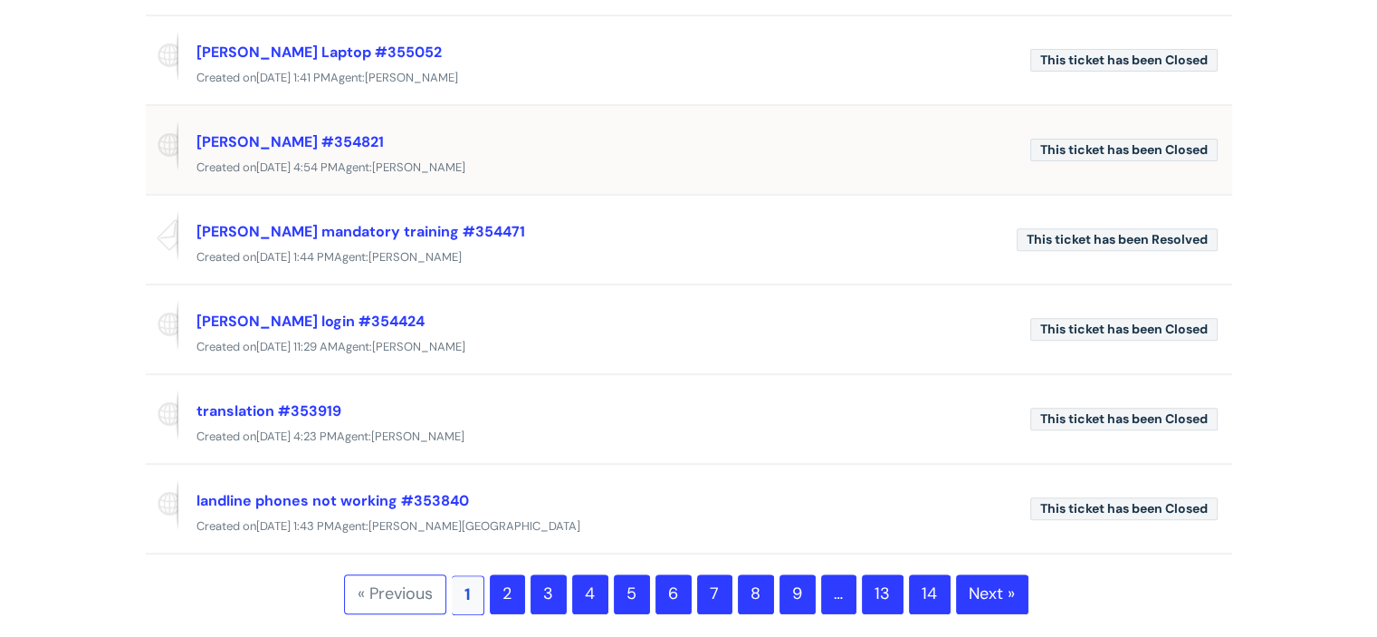
scroll to position [724, 0]
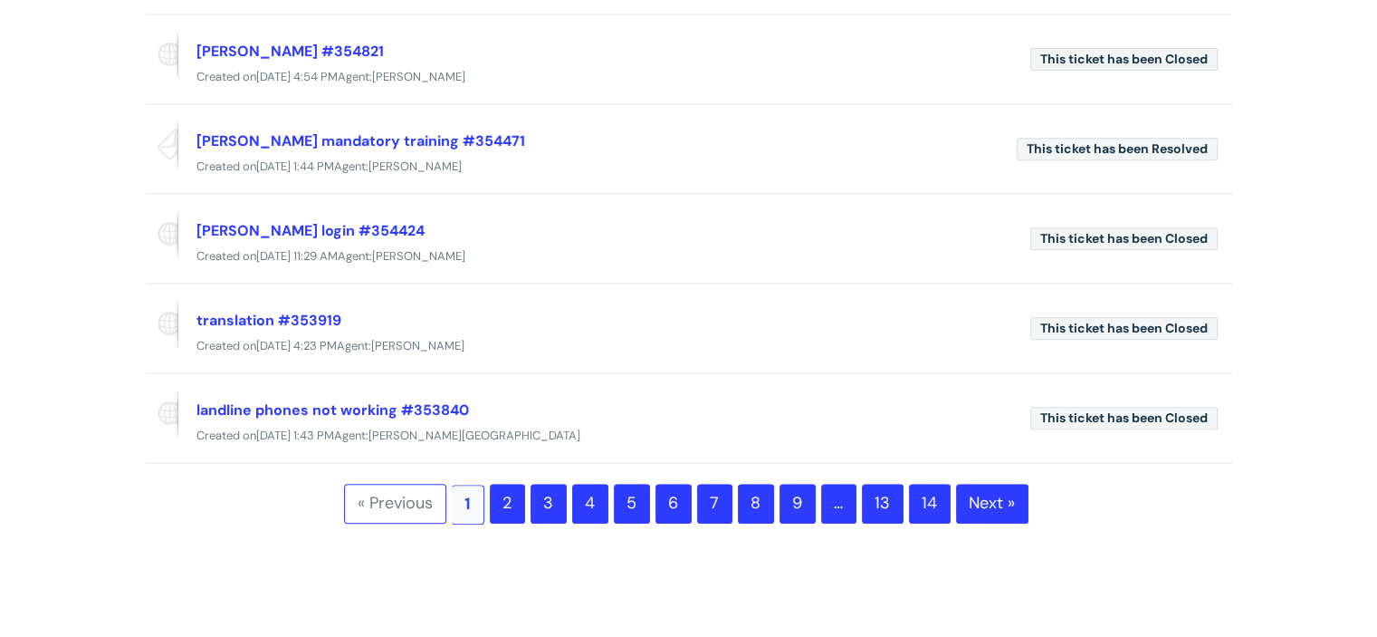
click at [503, 500] on link "2" at bounding box center [507, 504] width 35 height 40
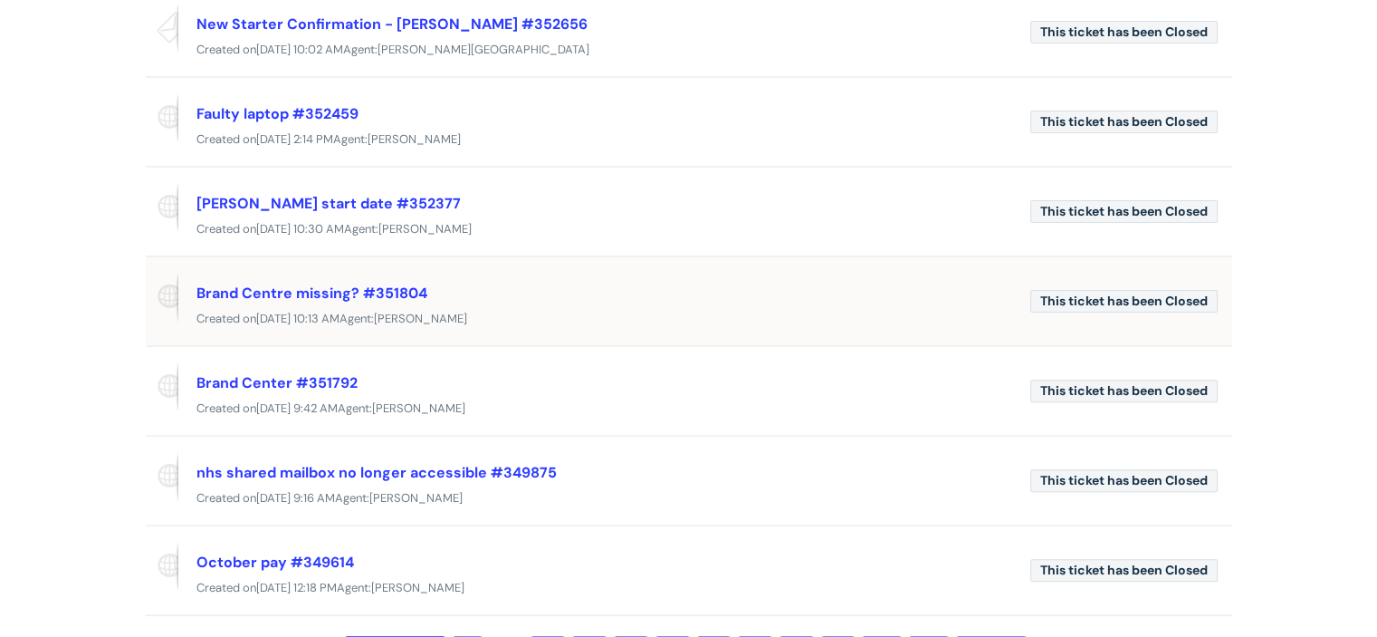
scroll to position [634, 0]
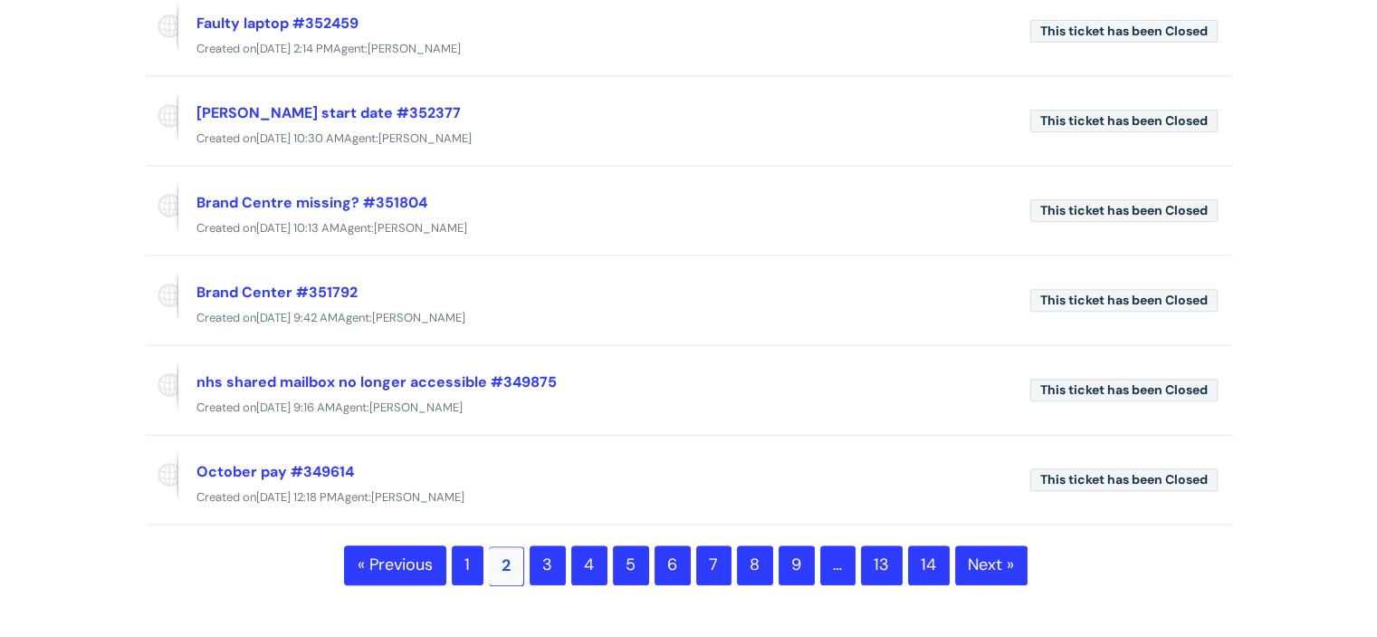
click at [553, 553] on link "3" at bounding box center [548, 565] width 36 height 40
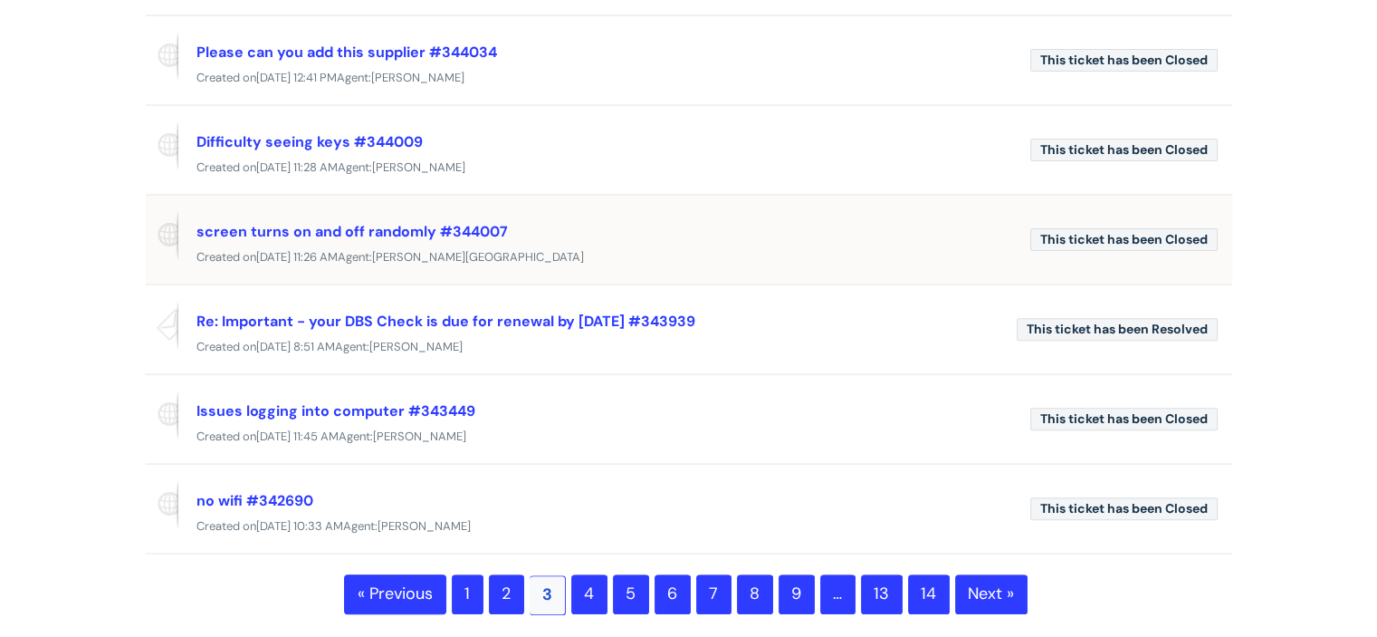
scroll to position [724, 0]
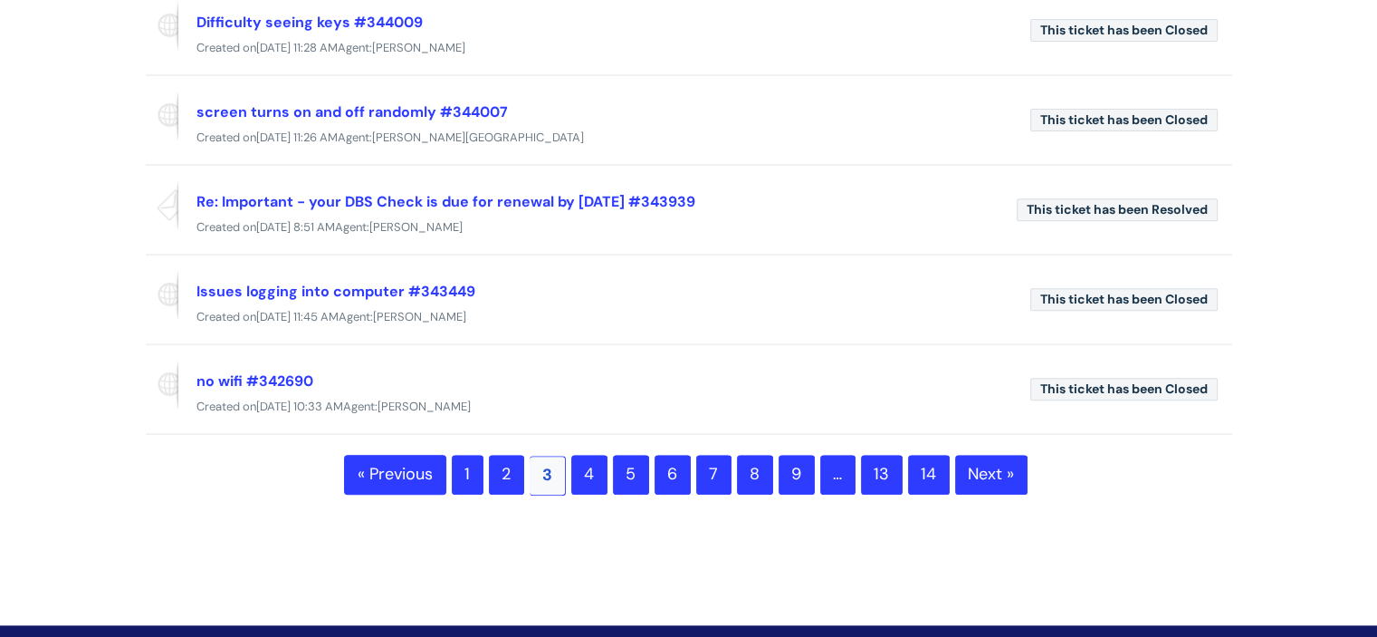
click at [601, 472] on link "4" at bounding box center [589, 475] width 36 height 40
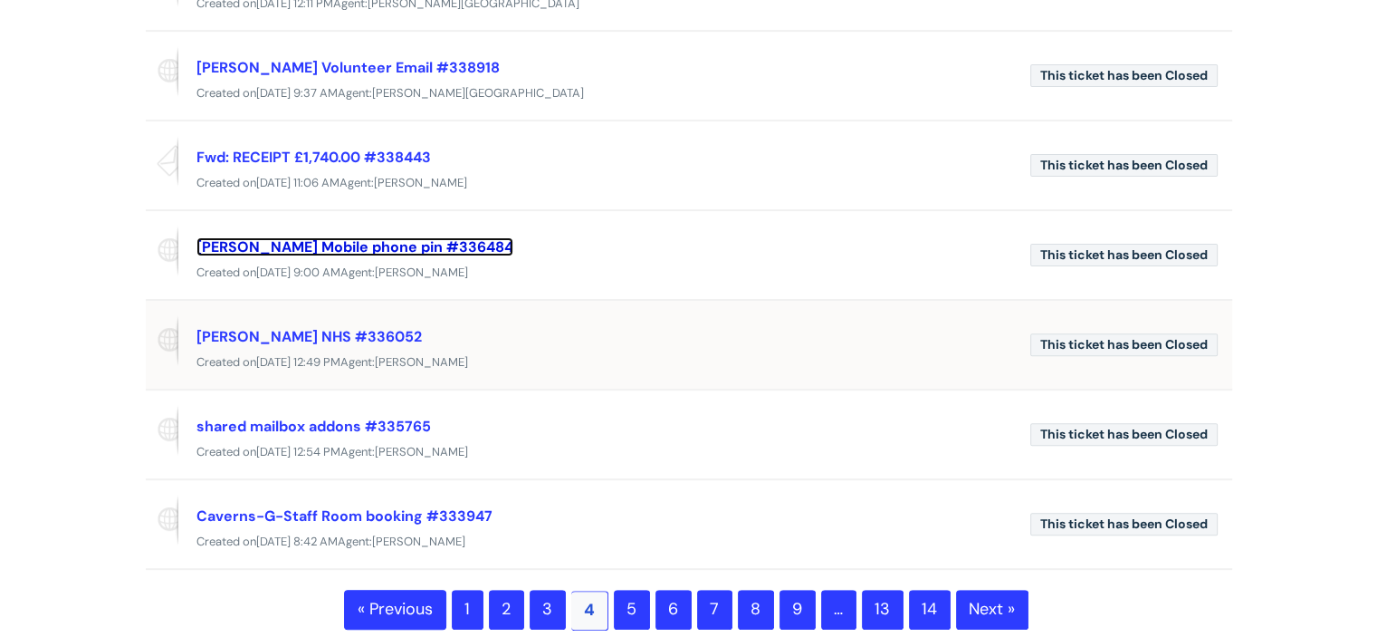
scroll to position [634, 0]
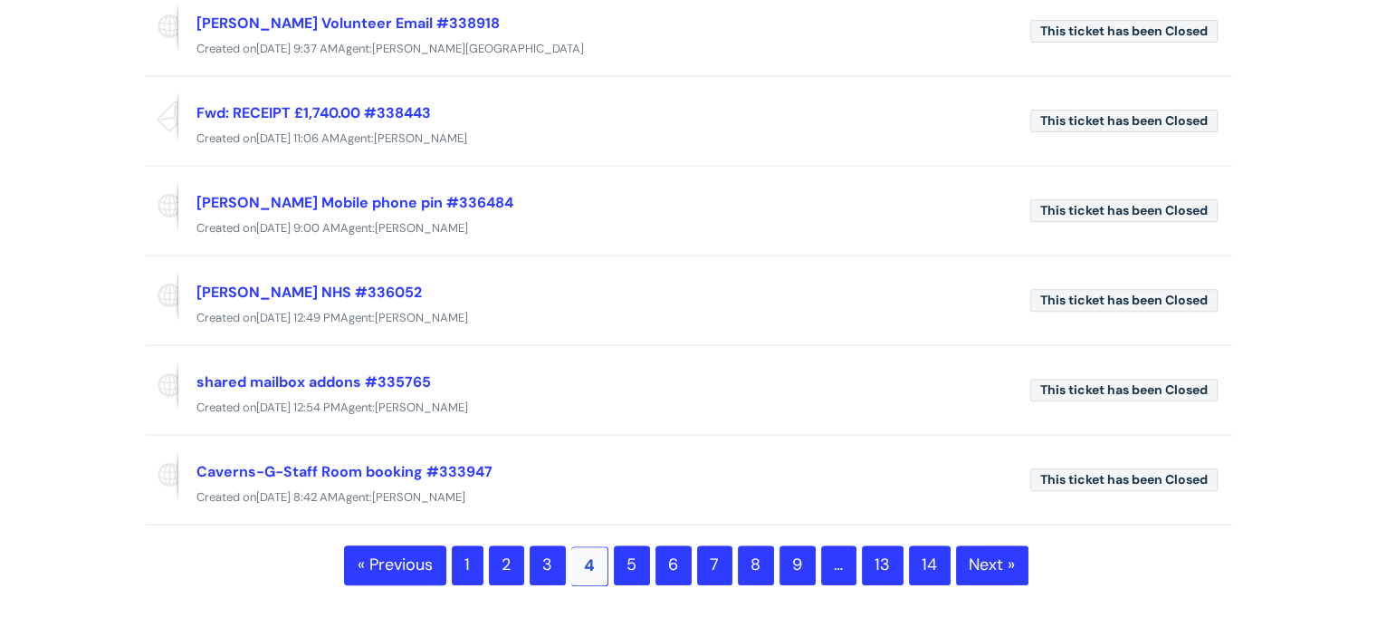
click at [627, 554] on link "5" at bounding box center [632, 565] width 36 height 40
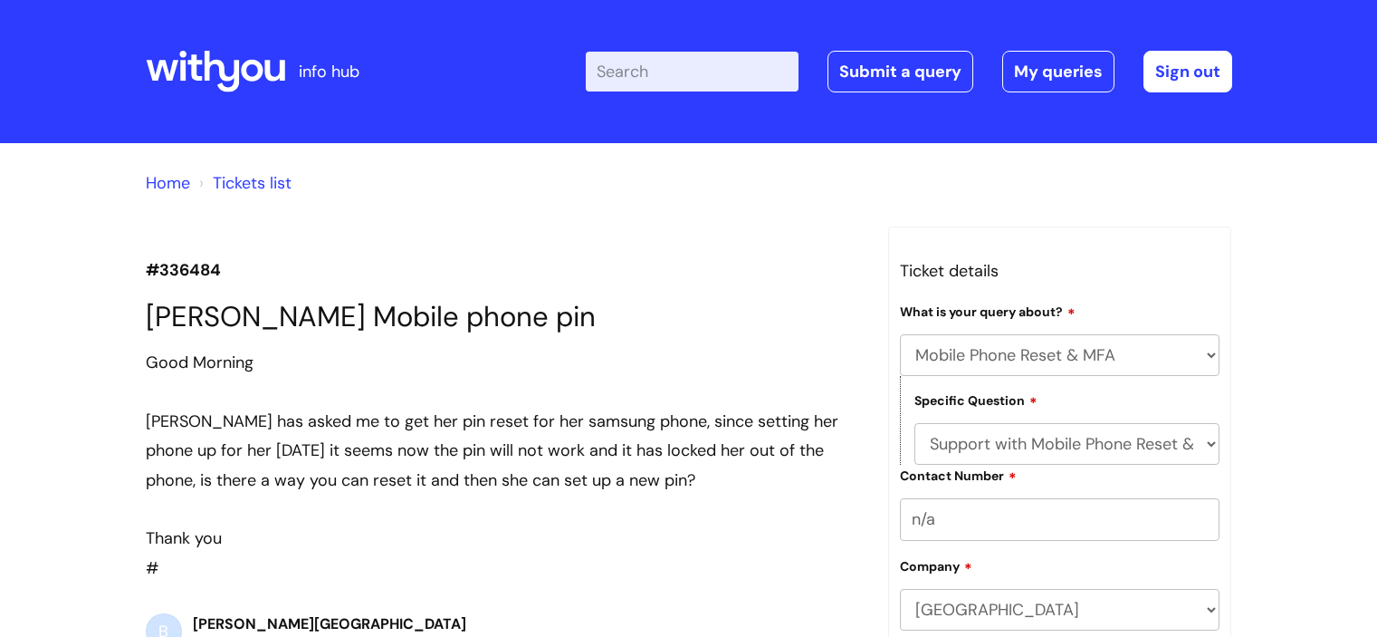
select select "Mobile Phone Reset & MFA"
select select "Support with Mobile Phone Reset & MFA"
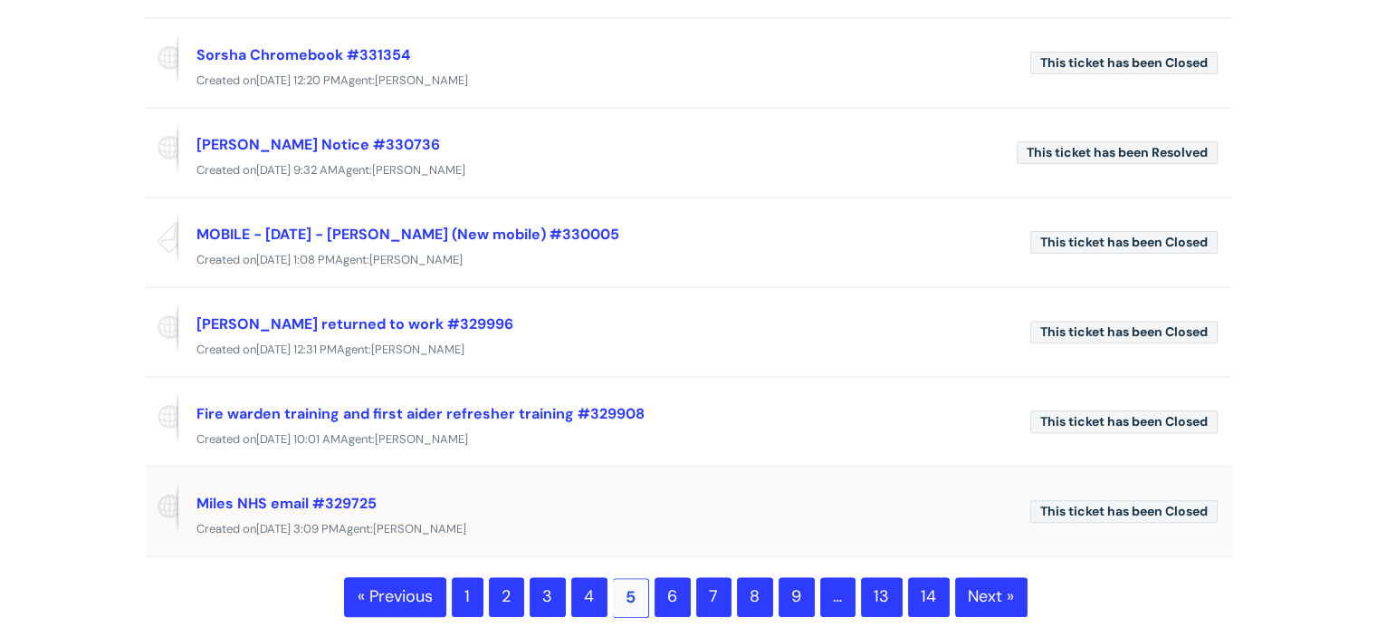
scroll to position [634, 0]
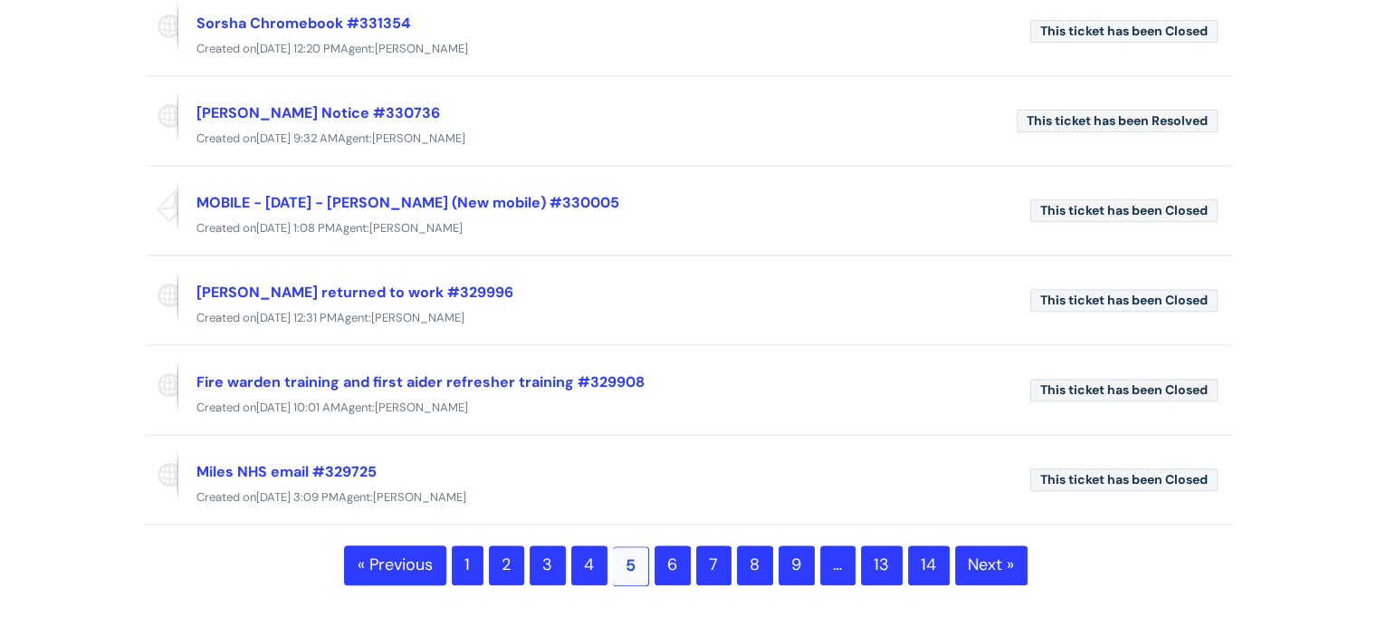
click at [669, 554] on link "6" at bounding box center [673, 565] width 36 height 40
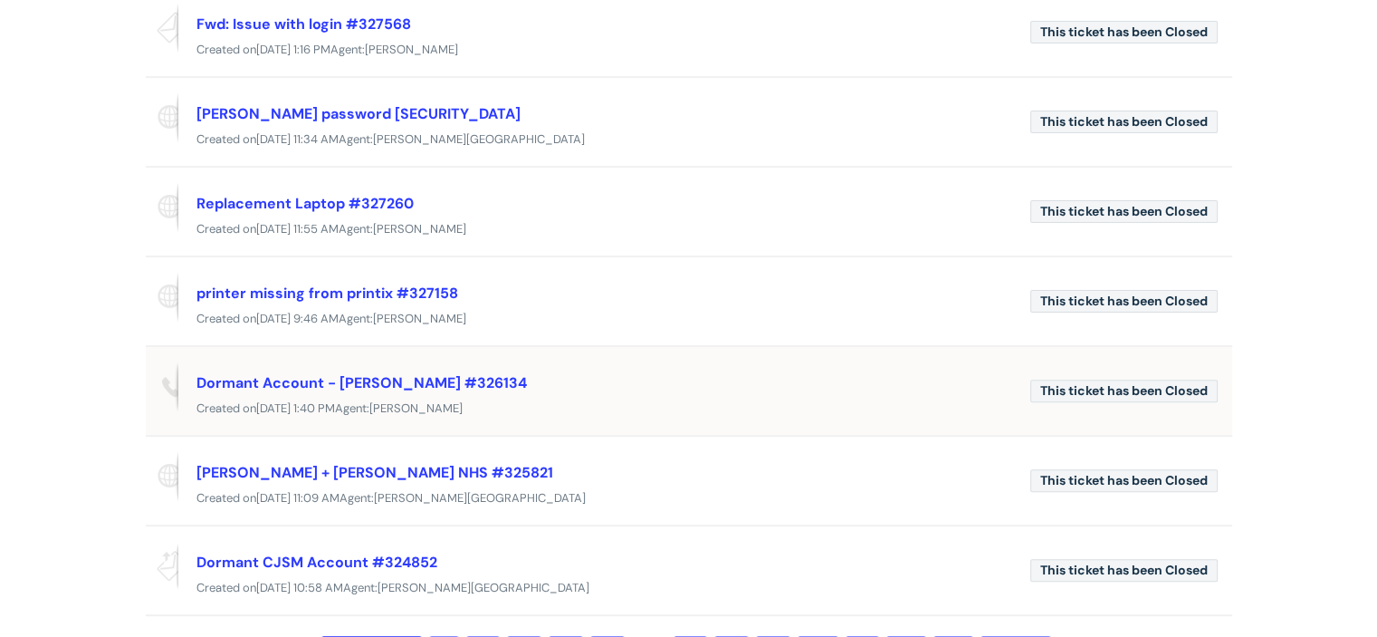
scroll to position [634, 0]
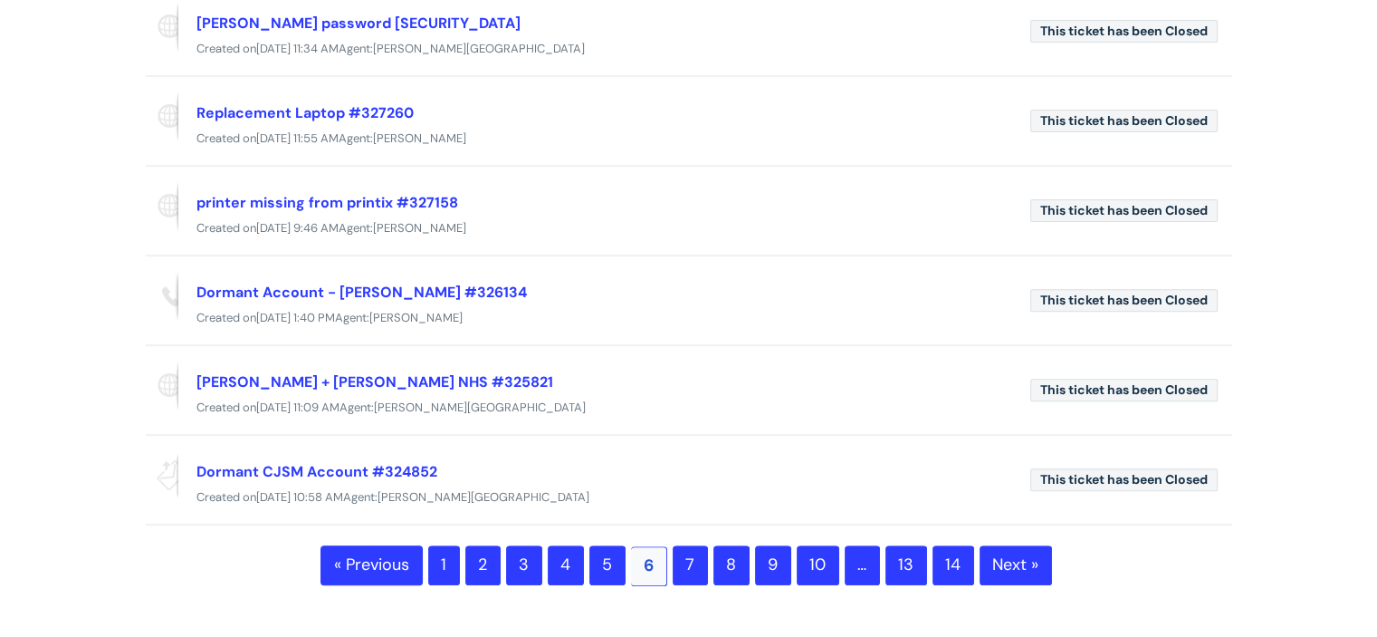
click at [692, 560] on link "7" at bounding box center [690, 565] width 35 height 40
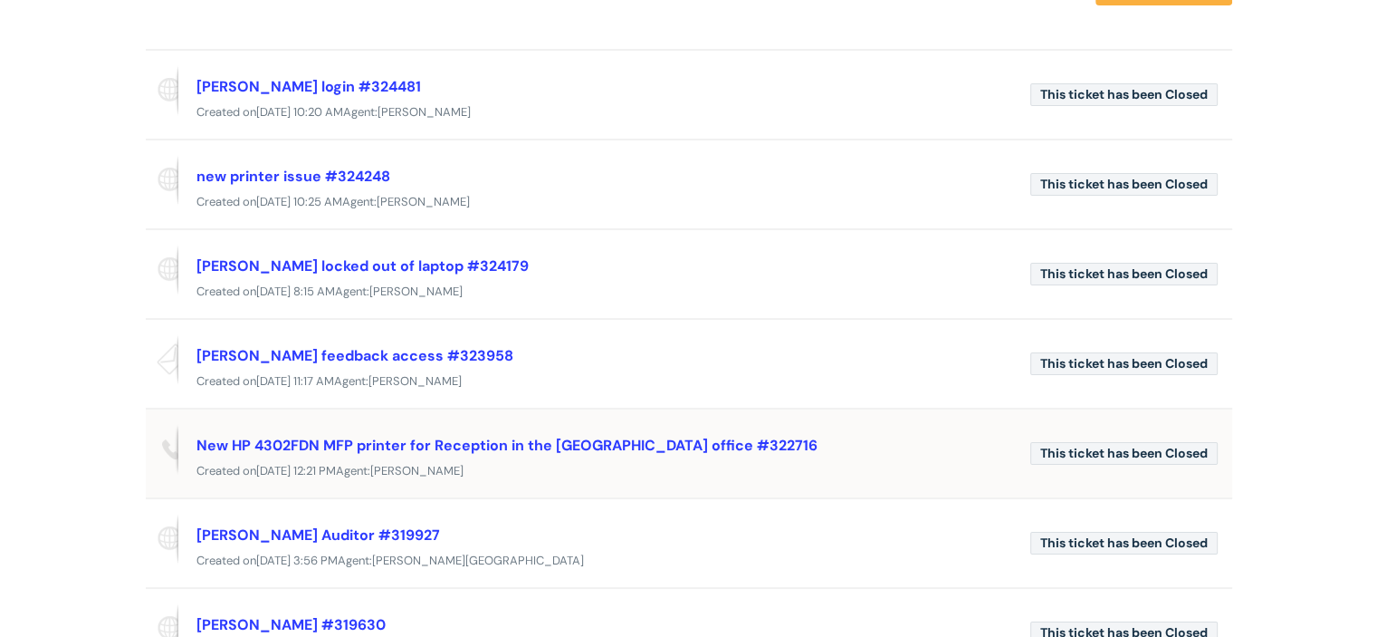
scroll to position [181, 0]
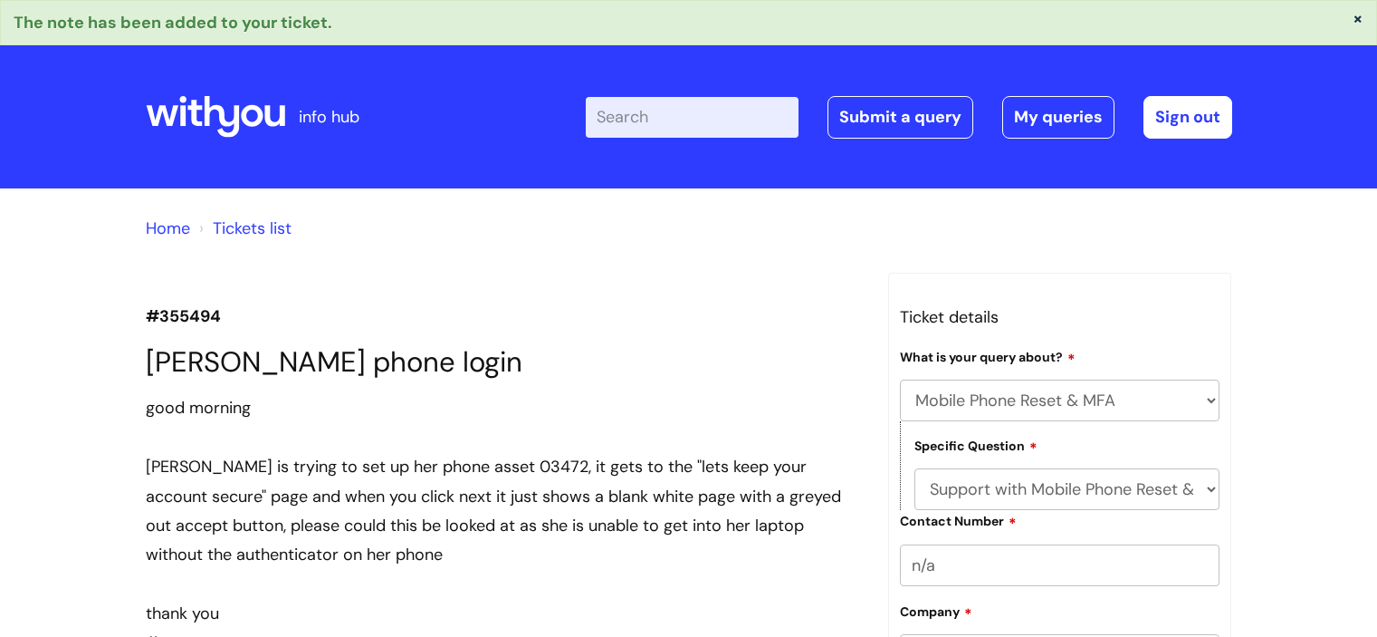
select select "Mobile Phone Reset & MFA"
select select "Support with Mobile Phone Reset & MFA"
